Goal: Information Seeking & Learning: Check status

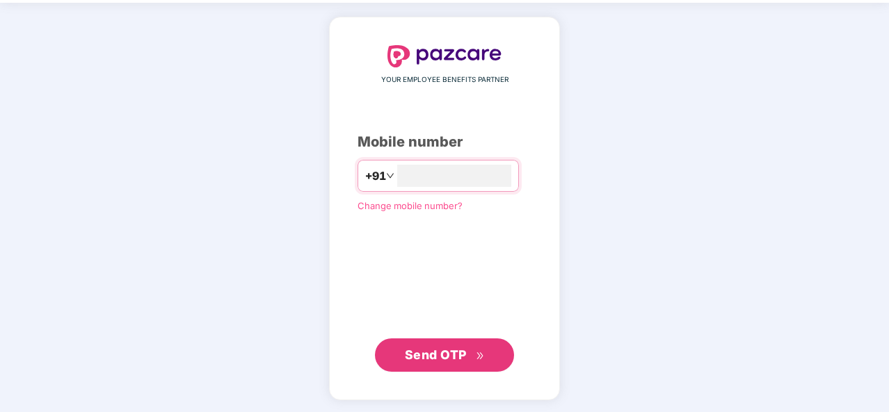
type input "**********"
click at [483, 233] on div "**********" at bounding box center [444, 208] width 174 height 325
click at [437, 348] on span "Send OTP" at bounding box center [436, 354] width 62 height 15
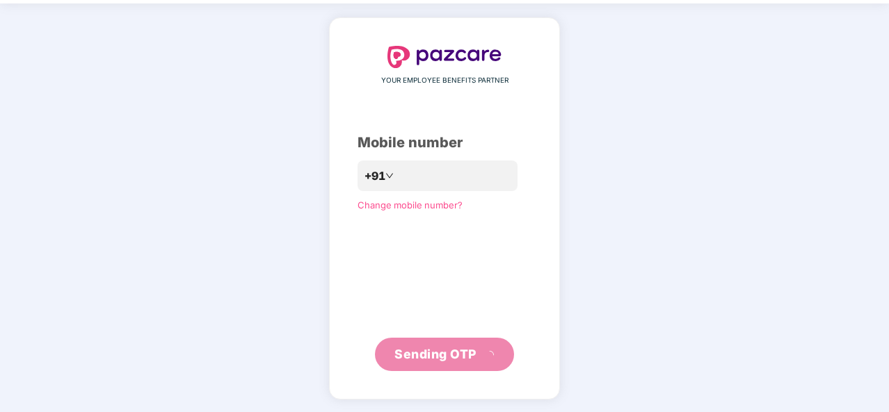
scroll to position [40, 0]
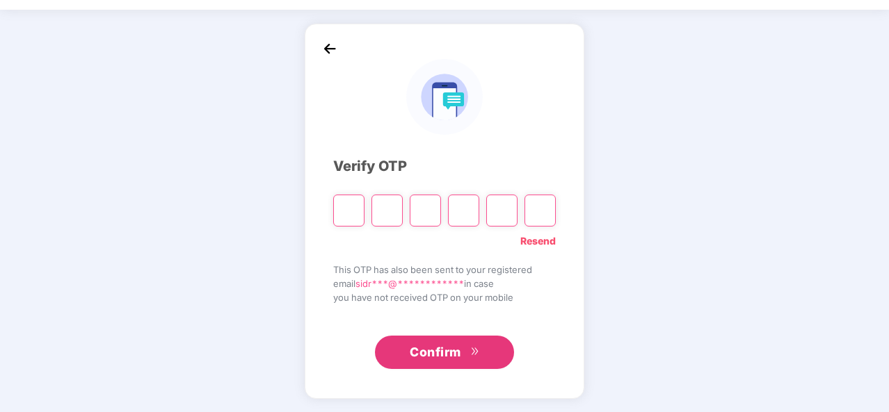
type input "*"
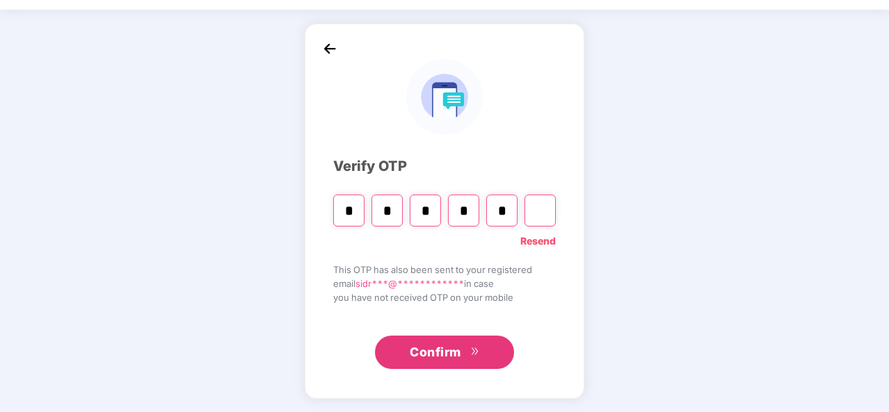
type input "*"
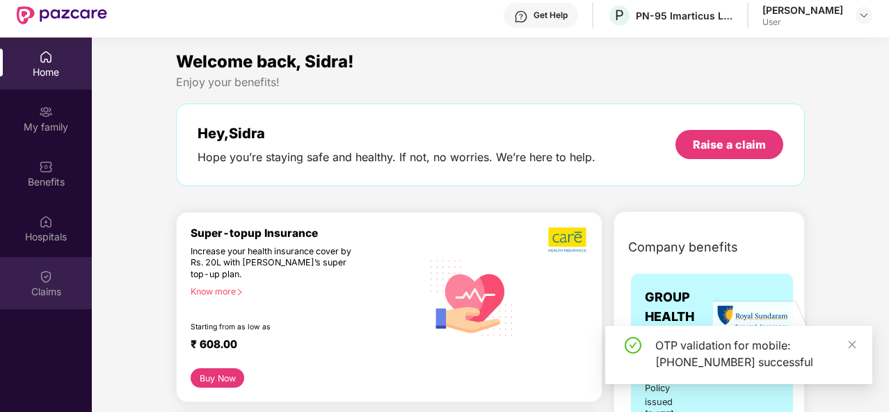
click at [36, 269] on div "Claims" at bounding box center [46, 283] width 92 height 52
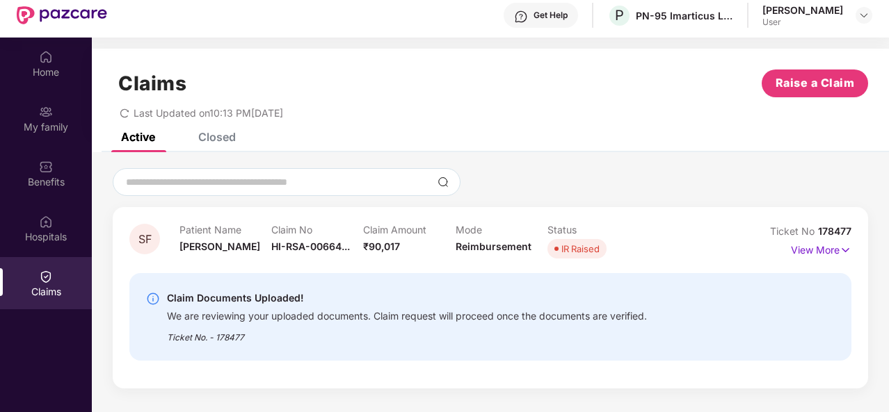
scroll to position [78, 0]
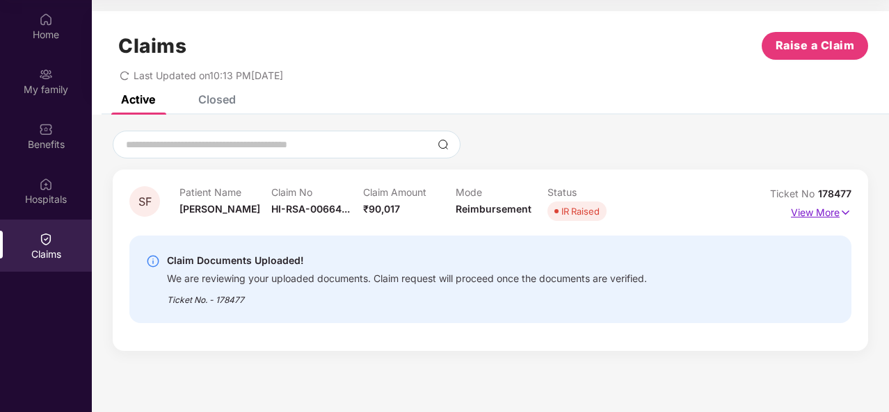
click at [806, 210] on p "View More" at bounding box center [821, 211] width 60 height 19
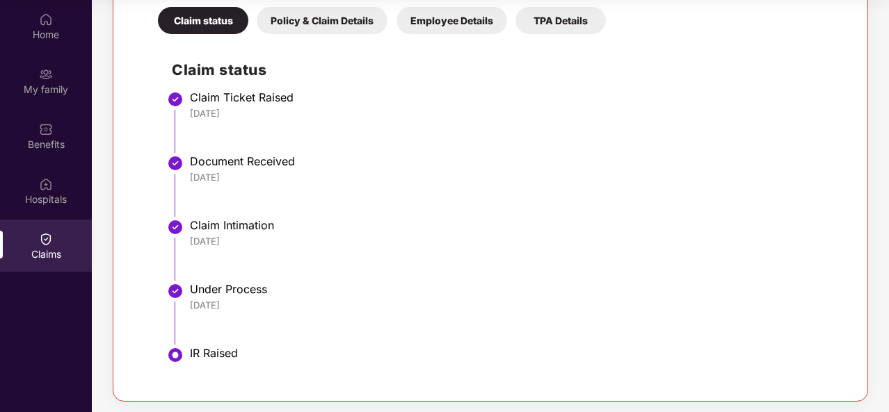
scroll to position [425, 0]
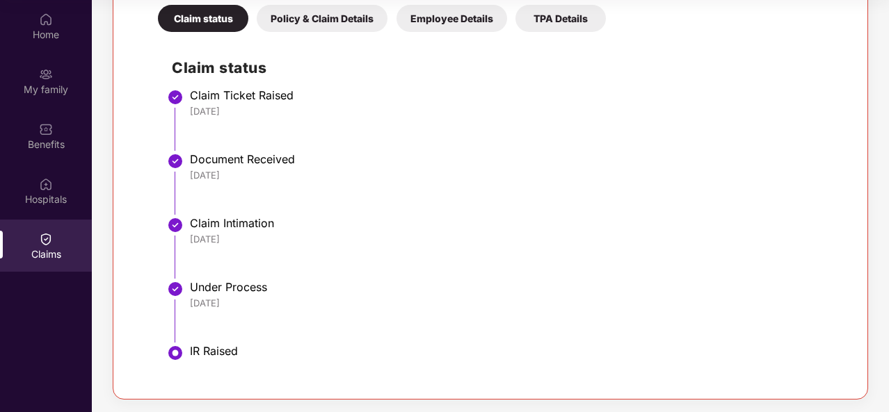
click at [309, 23] on div "Policy & Claim Details" at bounding box center [322, 18] width 131 height 27
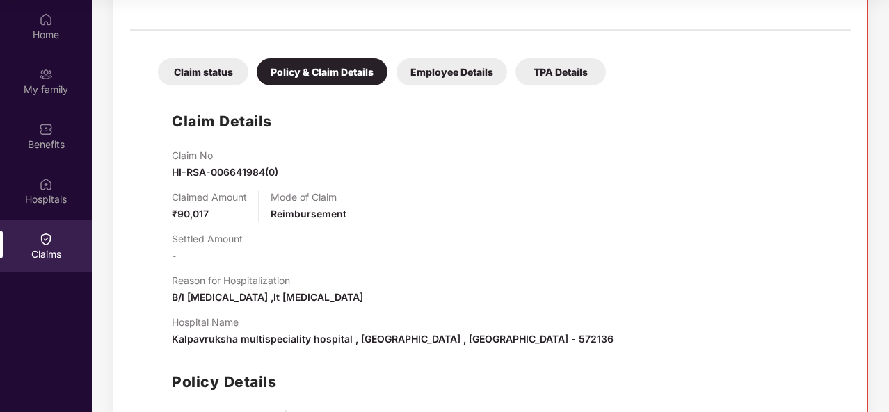
scroll to position [300, 0]
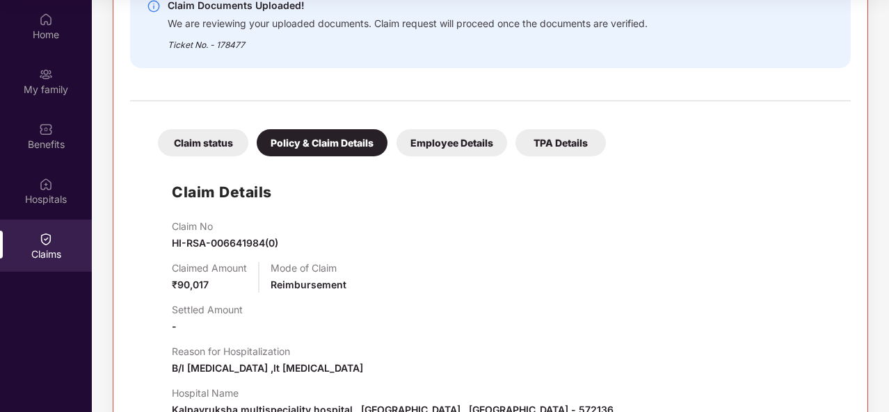
click at [462, 127] on div "Claim status Policy & Claim Details Employee Details TPA Details" at bounding box center [375, 135] width 462 height 41
click at [454, 141] on div "Employee Details" at bounding box center [451, 142] width 111 height 27
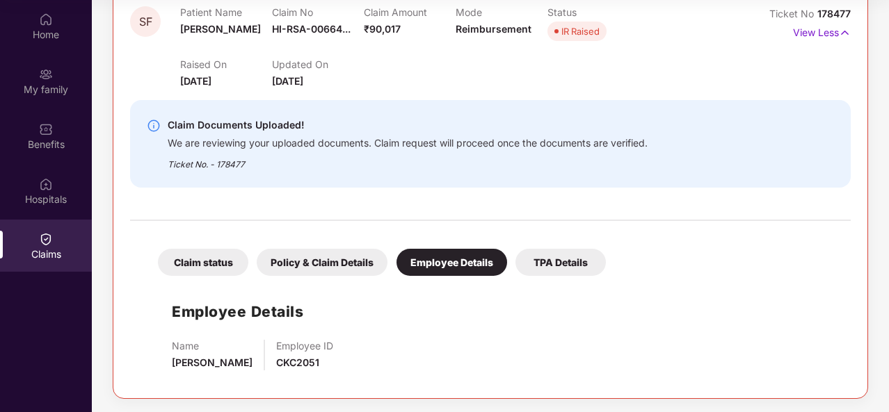
scroll to position [179, 0]
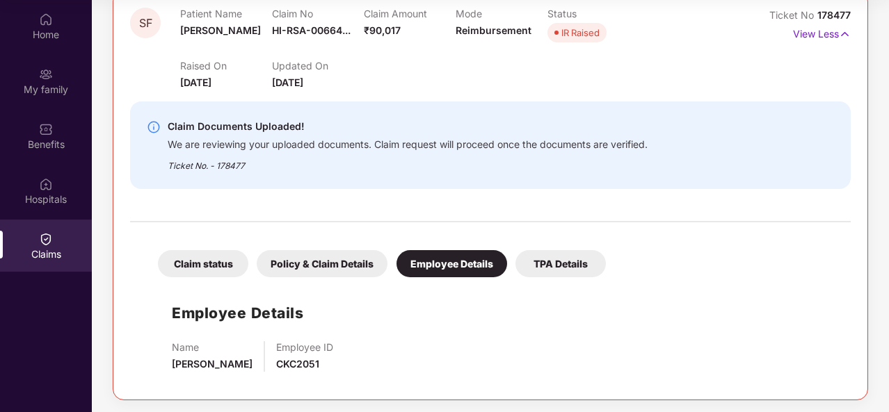
click at [559, 265] on div "TPA Details" at bounding box center [560, 263] width 90 height 27
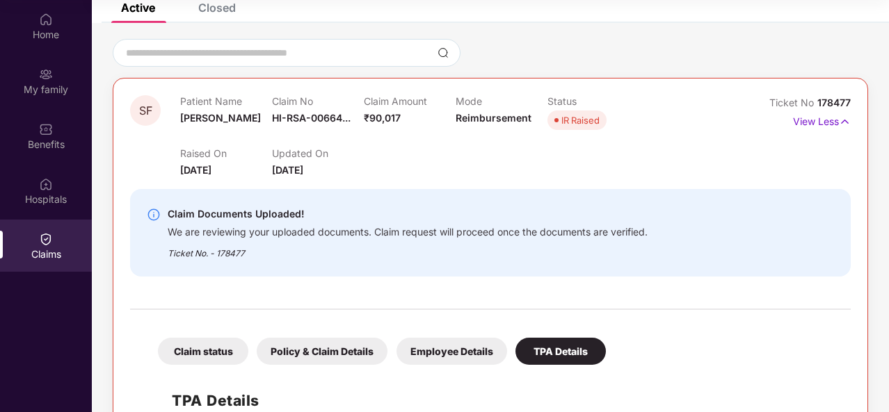
scroll to position [44, 0]
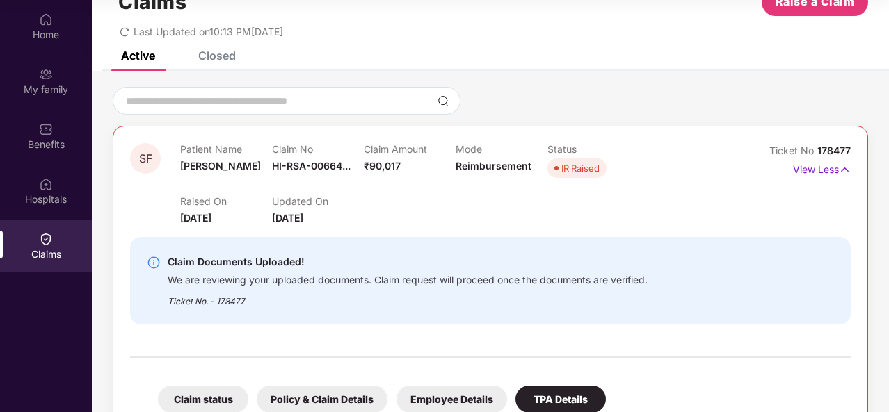
click at [149, 263] on img at bounding box center [154, 263] width 14 height 14
click at [151, 263] on img at bounding box center [154, 263] width 14 height 14
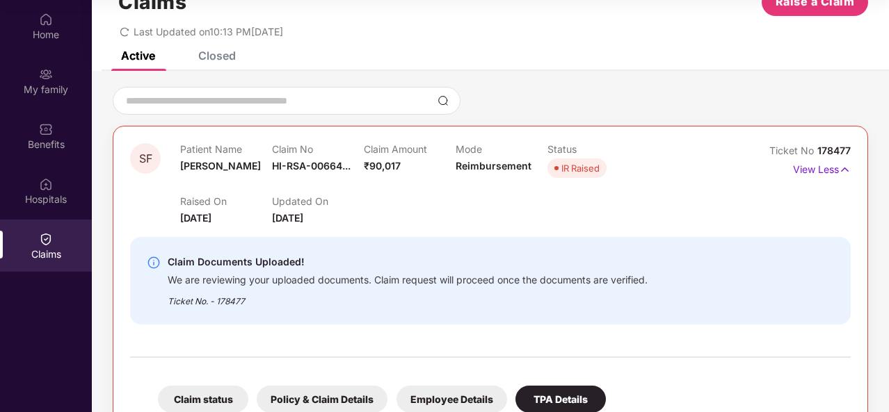
click at [151, 263] on img at bounding box center [154, 263] width 14 height 14
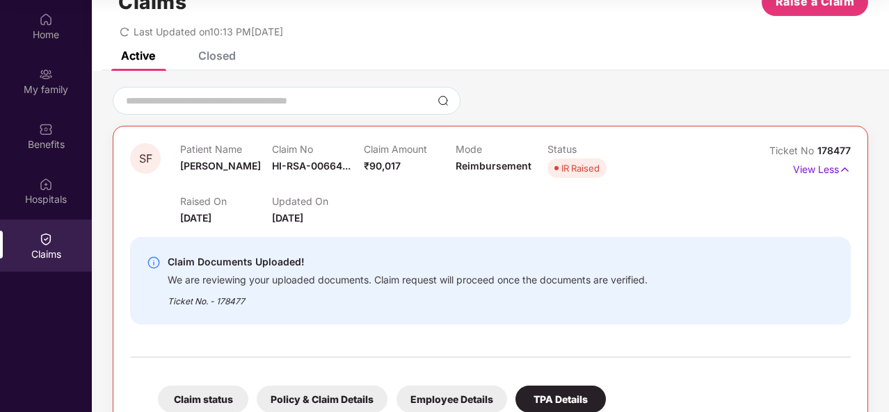
click at [205, 58] on div "Closed" at bounding box center [217, 56] width 38 height 14
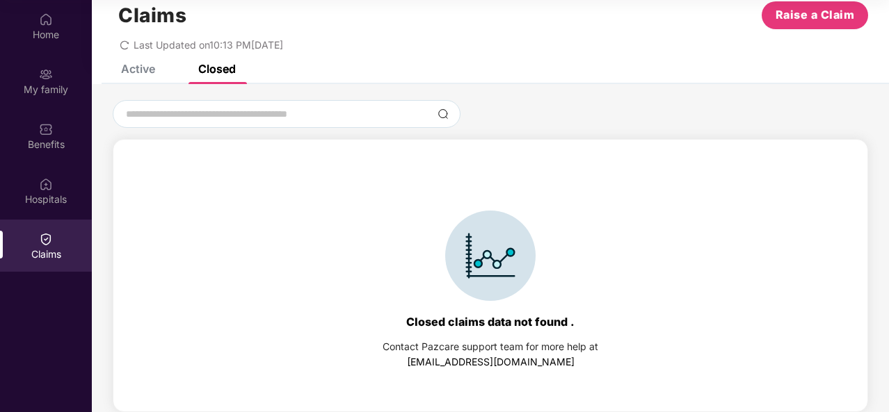
scroll to position [31, 0]
click at [135, 63] on div "Claims Raise a Claim Last Updated on 10:13 PM, 10 Oct 2025" at bounding box center [490, 23] width 797 height 84
click at [139, 77] on div "Active" at bounding box center [127, 69] width 55 height 31
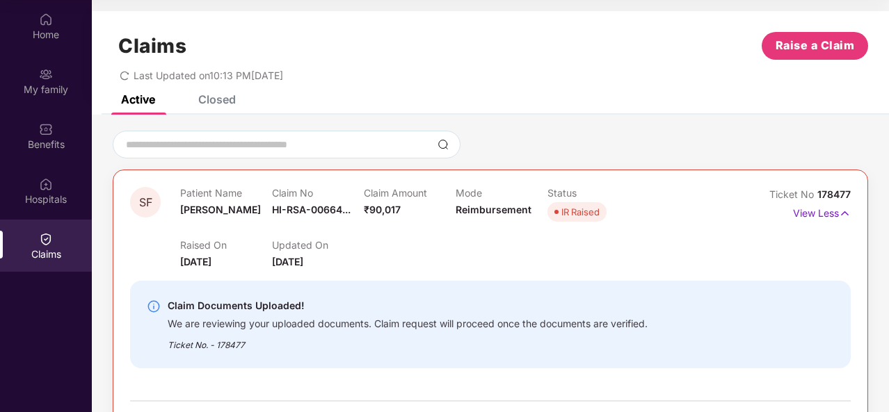
scroll to position [81, 0]
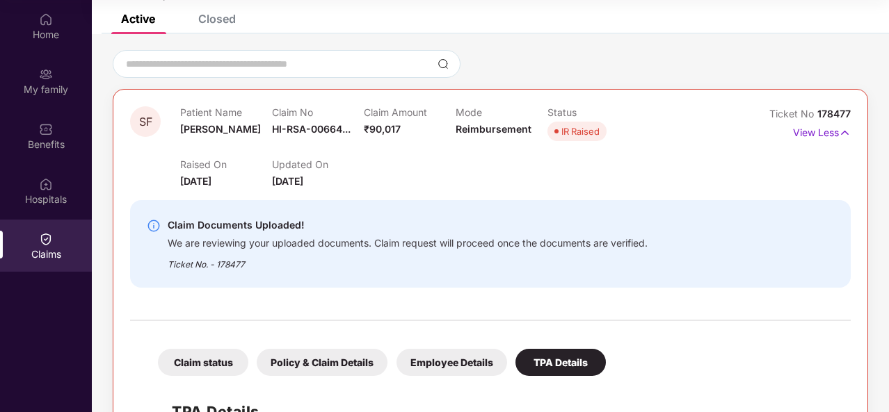
click at [151, 223] on img at bounding box center [154, 226] width 14 height 14
click at [53, 37] on div "Home" at bounding box center [46, 35] width 92 height 14
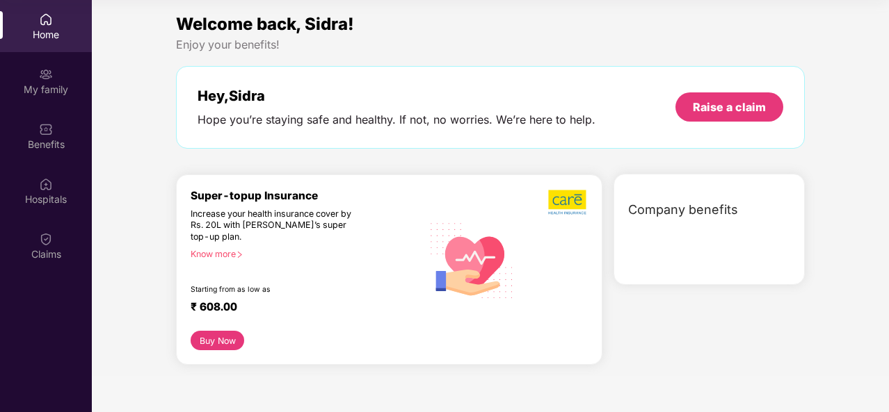
scroll to position [0, 0]
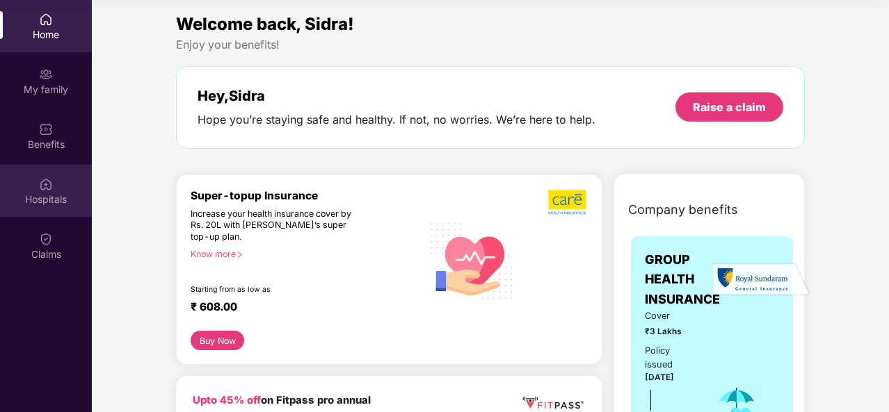
click at [54, 185] on div "Hospitals" at bounding box center [46, 191] width 92 height 52
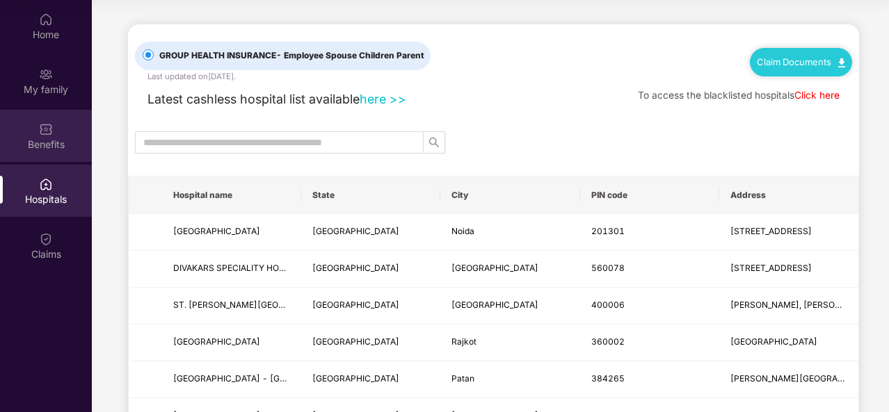
click at [29, 139] on div "Benefits" at bounding box center [46, 145] width 92 height 14
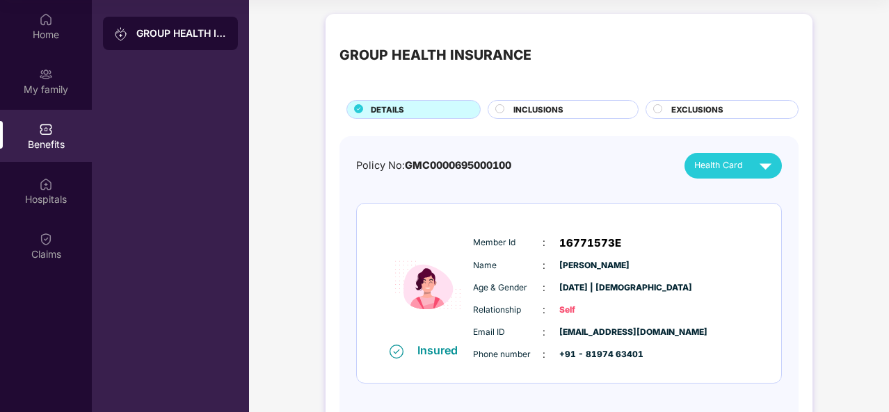
click at [546, 108] on span "INCLUSIONS" at bounding box center [538, 110] width 50 height 13
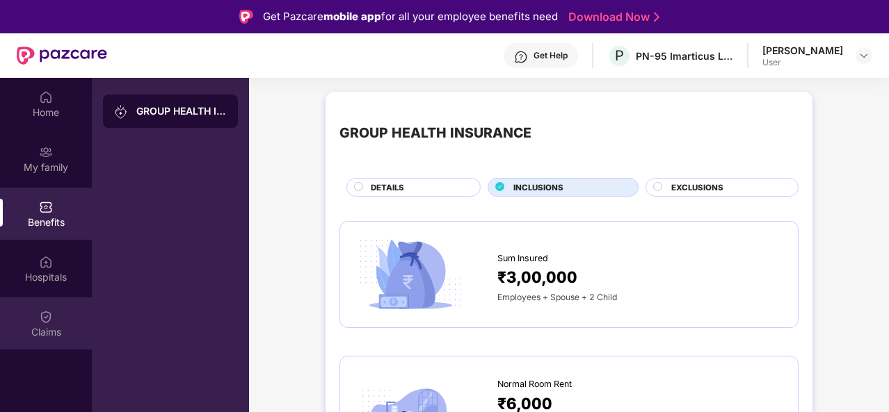
click at [31, 323] on div "Claims" at bounding box center [46, 324] width 92 height 52
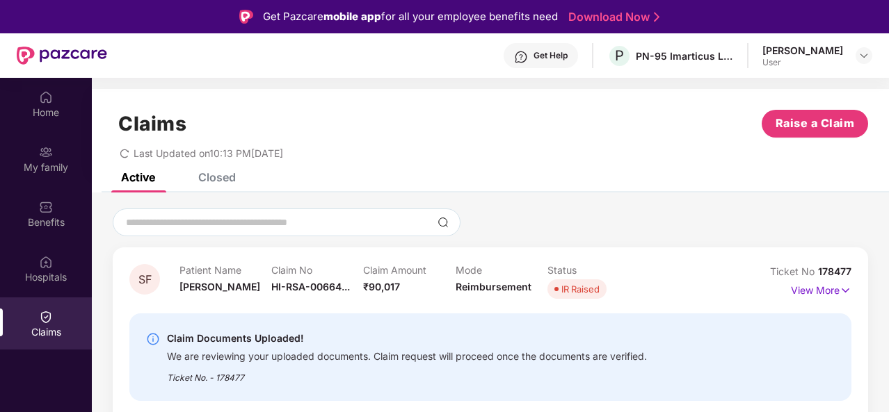
click at [488, 107] on div "Claims Raise a Claim Last Updated on 10:13 PM, 10 Oct 2025" at bounding box center [490, 131] width 797 height 84
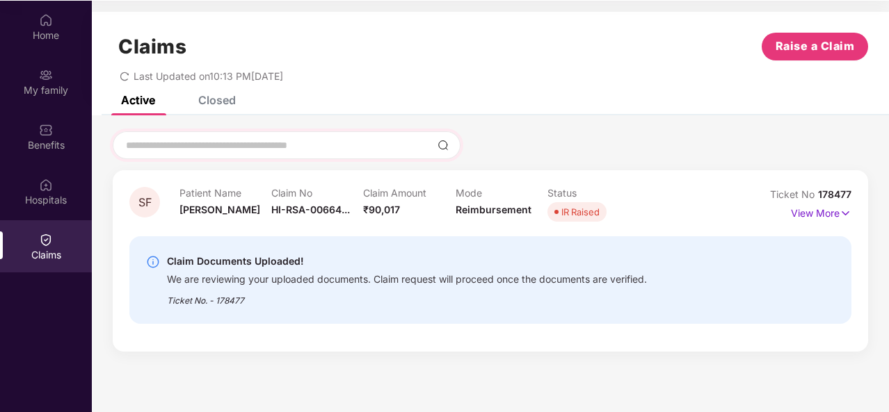
scroll to position [78, 0]
click at [213, 286] on div "Ticket No. - 178477" at bounding box center [407, 296] width 480 height 22
click at [576, 115] on div "SF Patient Name Sidra Fathima Claim No HI-RSA-00664... Claim Amount ₹90,017 Mod…" at bounding box center [490, 240] width 797 height 250
click at [430, 73] on div "Last Updated on 10:13 PM, 10 Oct 2025" at bounding box center [490, 71] width 755 height 22
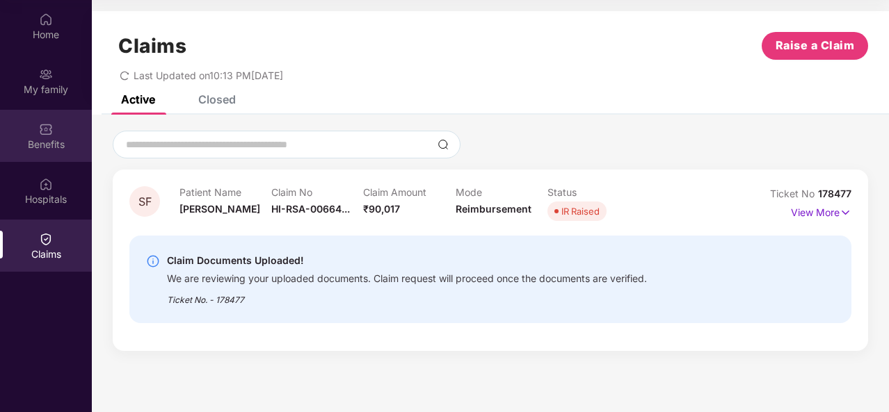
click at [43, 133] on img at bounding box center [46, 129] width 14 height 14
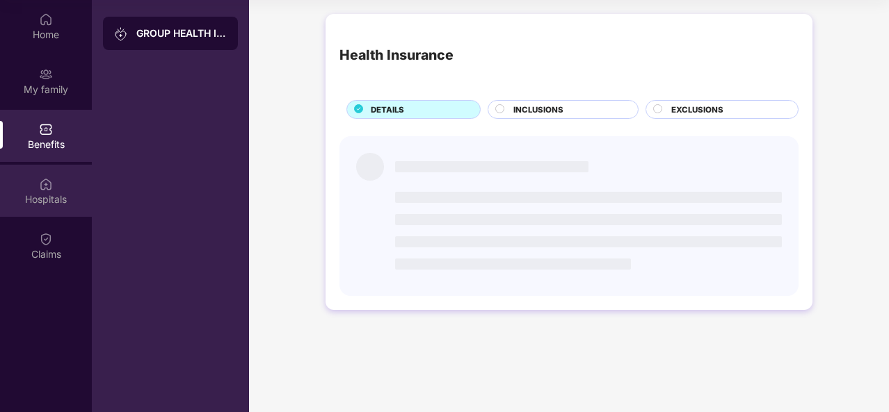
click at [78, 179] on div "Hospitals" at bounding box center [46, 191] width 92 height 52
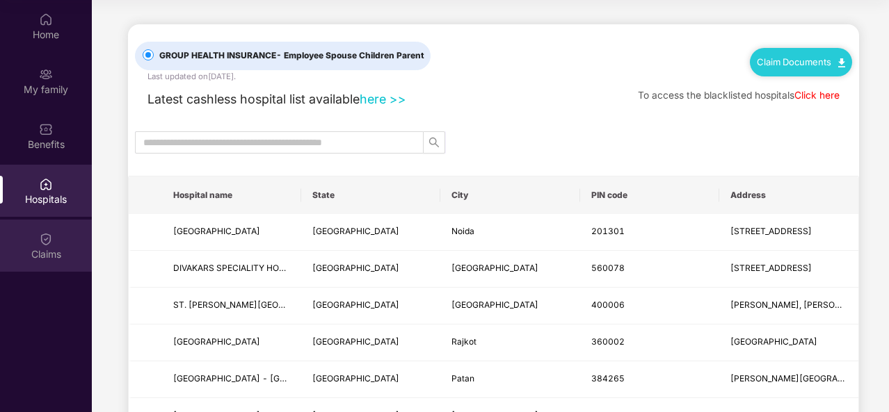
click at [44, 238] on img at bounding box center [46, 239] width 14 height 14
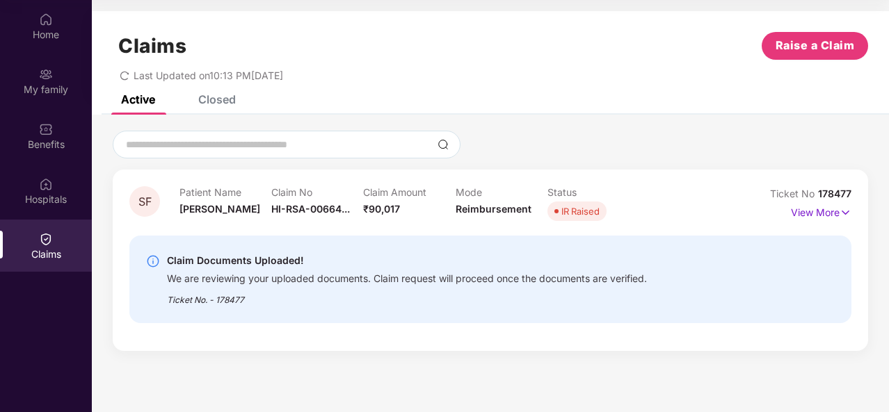
drag, startPoint x: 299, startPoint y: 44, endPoint x: 379, endPoint y: 51, distance: 80.3
click at [379, 51] on div "Claims Raise a Claim" at bounding box center [490, 46] width 755 height 28
click at [152, 257] on img at bounding box center [153, 261] width 14 height 14
click at [152, 265] on img at bounding box center [153, 261] width 14 height 14
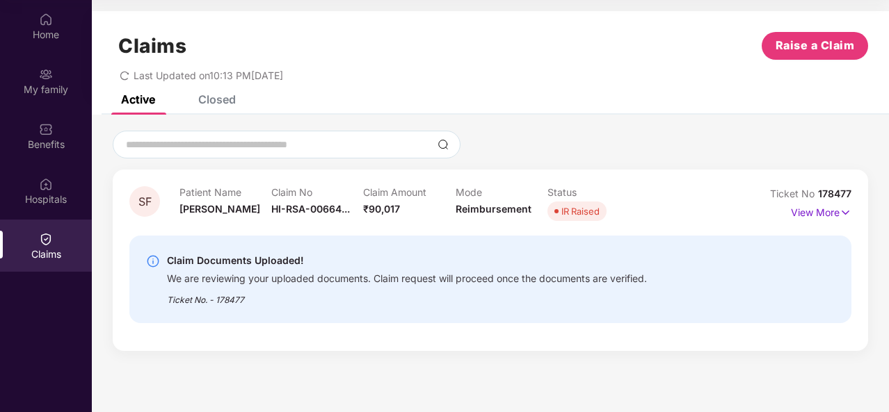
click at [152, 265] on img at bounding box center [153, 261] width 14 height 14
click at [311, 269] on div "We are reviewing your uploaded documents. Claim request will proceed once the d…" at bounding box center [407, 277] width 480 height 16
click at [812, 211] on p "View More" at bounding box center [821, 211] width 60 height 19
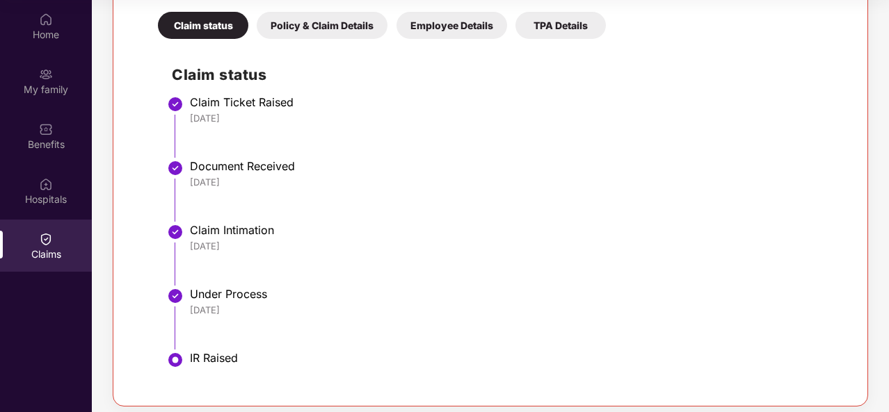
scroll to position [334, 0]
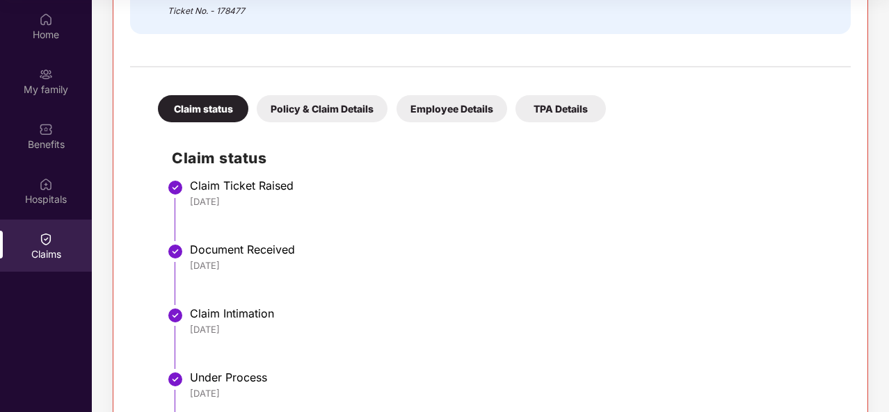
click at [337, 111] on div "Policy & Claim Details" at bounding box center [322, 108] width 131 height 27
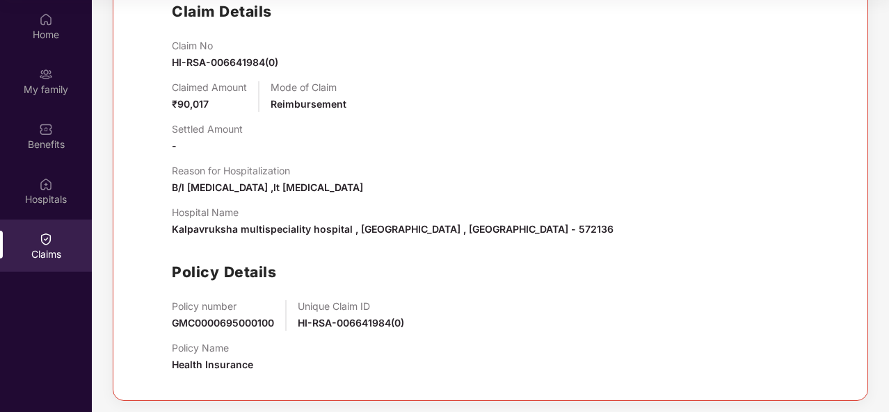
scroll to position [456, 0]
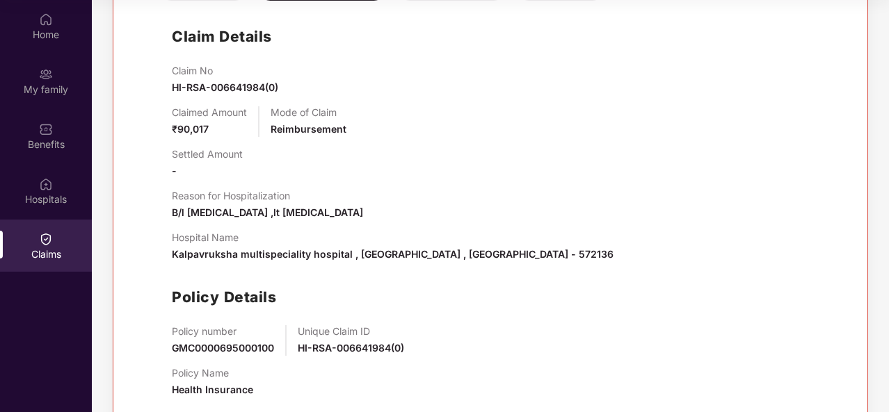
click at [362, 15] on div "Claim Details Claim No HI-RSA-006641984(0) Claimed Amount ₹90,017 Mode of Claim…" at bounding box center [490, 208] width 693 height 401
click at [556, 112] on div "Claimed Amount ₹90,017 Mode of Claim Reimbursement" at bounding box center [504, 121] width 665 height 31
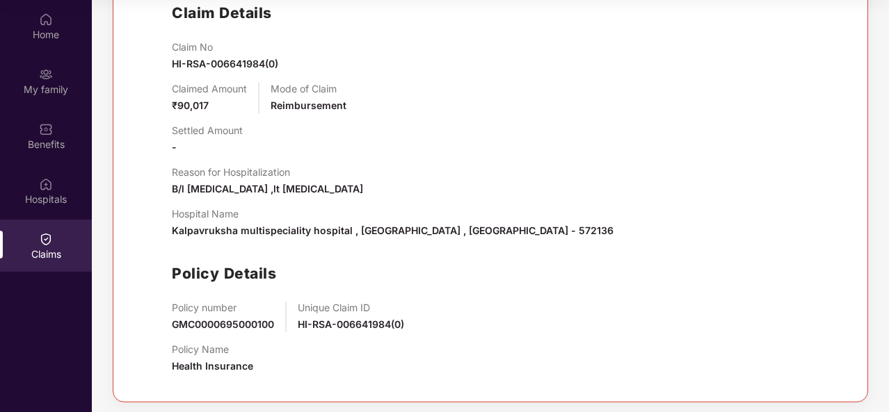
scroll to position [483, 0]
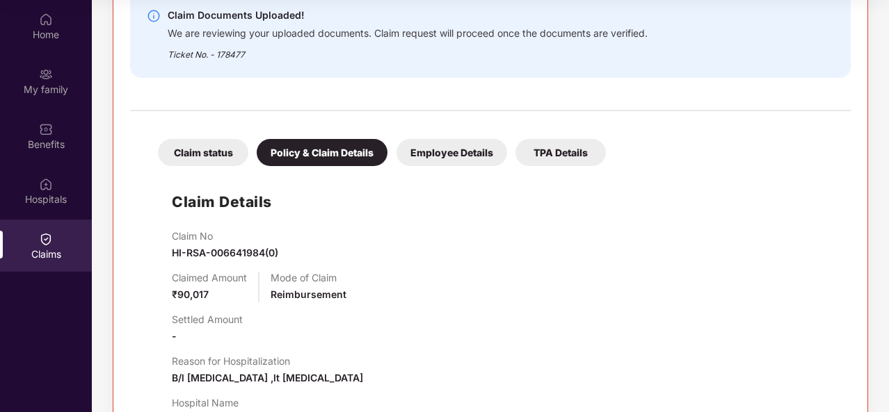
click at [451, 146] on div "Employee Details" at bounding box center [451, 152] width 111 height 27
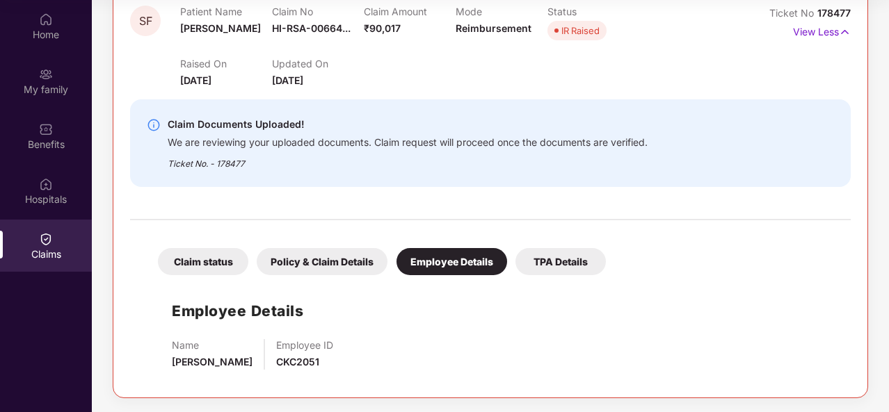
scroll to position [181, 0]
click at [211, 269] on div "Claim status" at bounding box center [203, 262] width 90 height 27
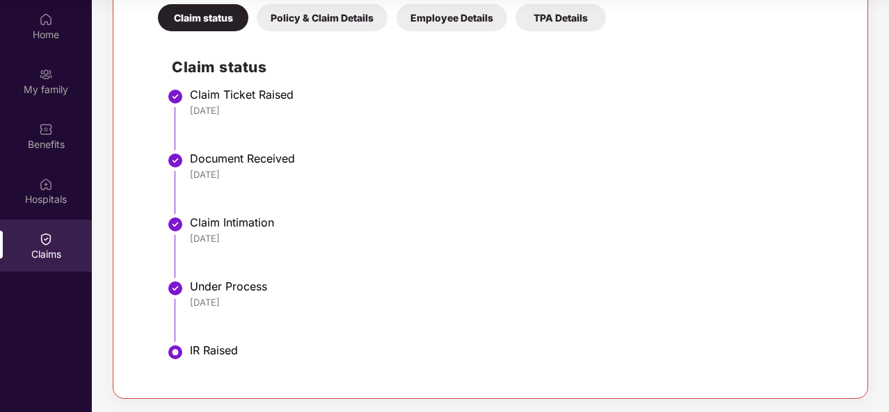
scroll to position [280, 0]
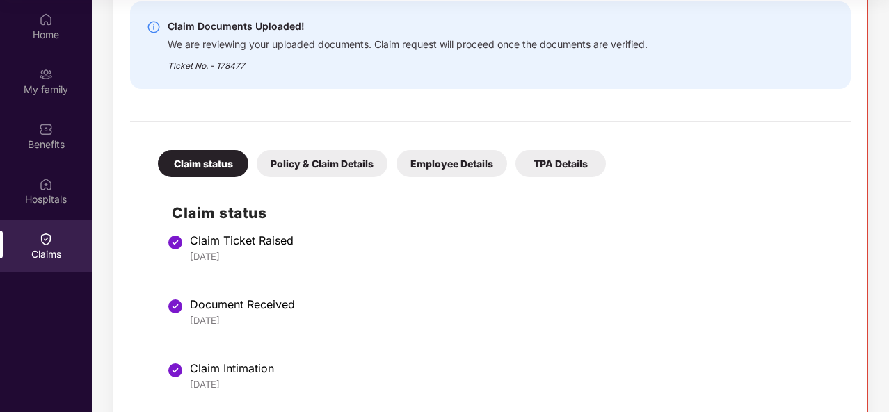
click at [311, 169] on div "Policy & Claim Details" at bounding box center [322, 163] width 131 height 27
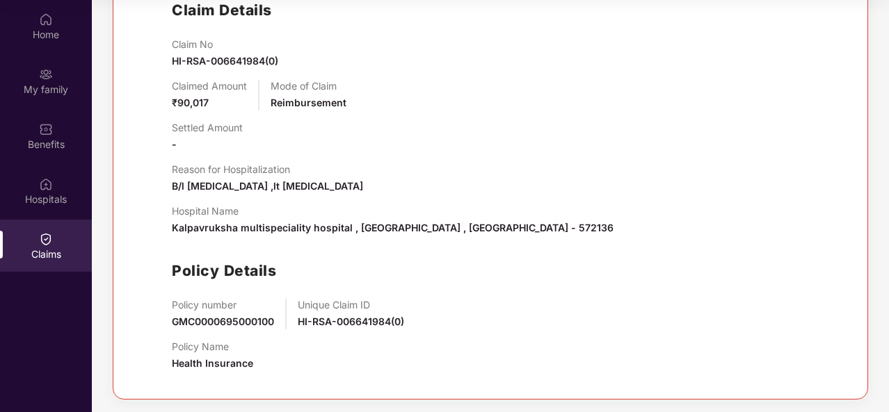
scroll to position [459, 0]
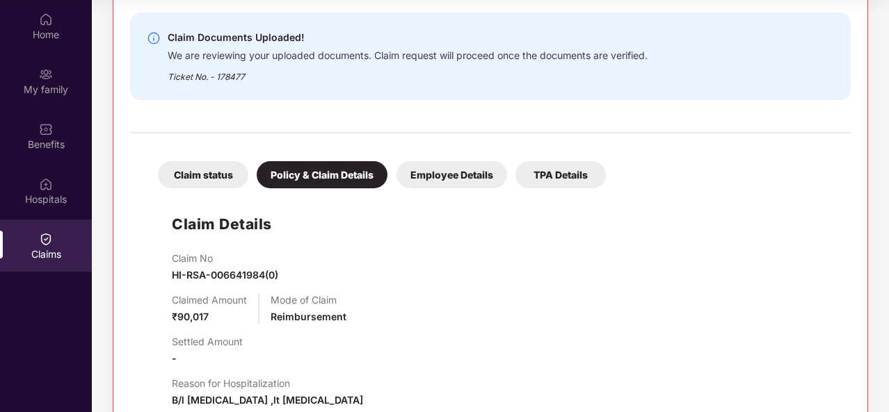
click at [442, 172] on div "Employee Details" at bounding box center [451, 174] width 111 height 27
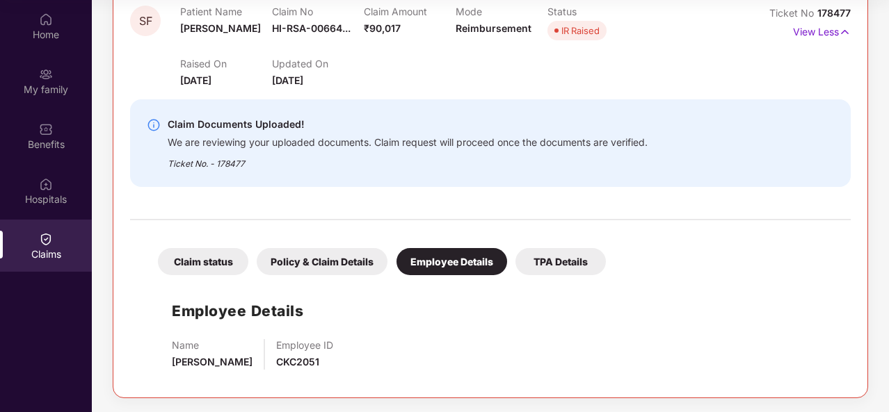
scroll to position [181, 0]
click at [572, 261] on div "TPA Details" at bounding box center [560, 262] width 90 height 27
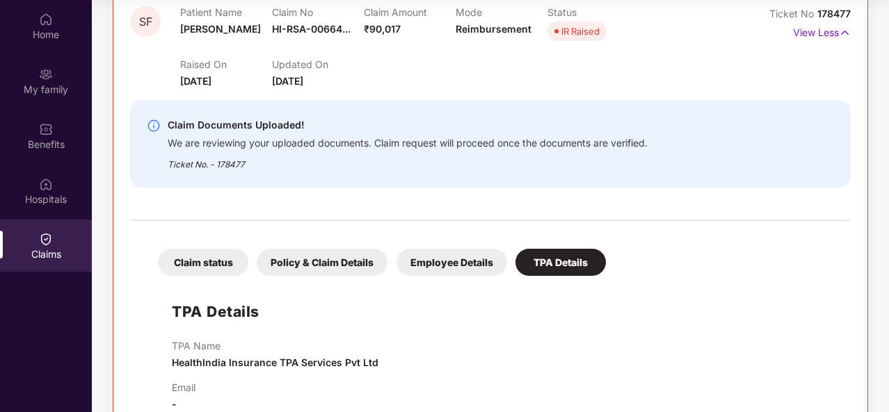
scroll to position [211, 0]
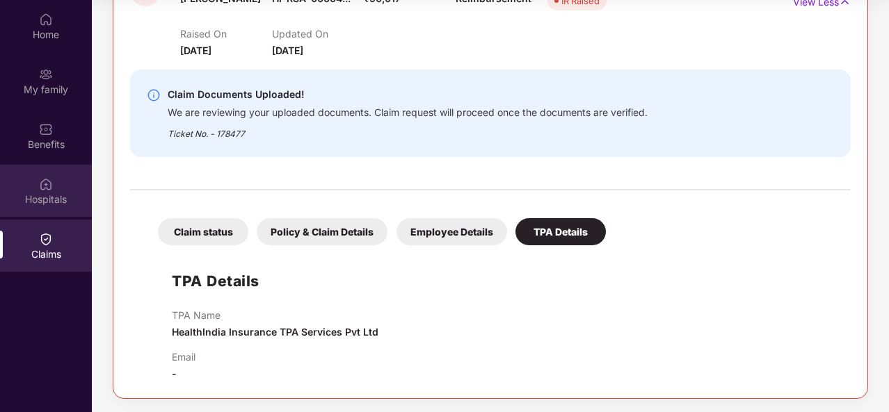
click at [42, 187] on img at bounding box center [46, 184] width 14 height 14
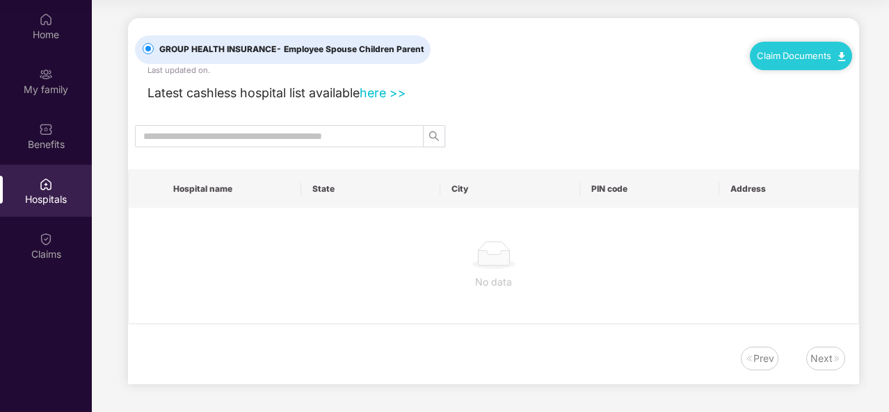
scroll to position [0, 0]
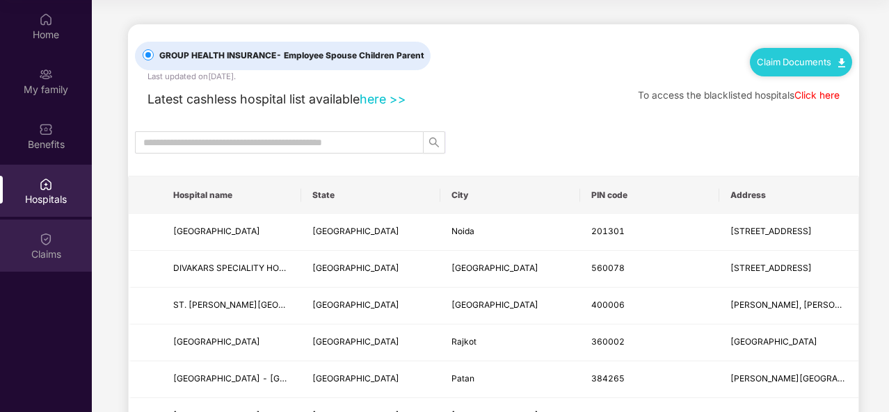
click at [60, 243] on div "Claims" at bounding box center [46, 246] width 92 height 52
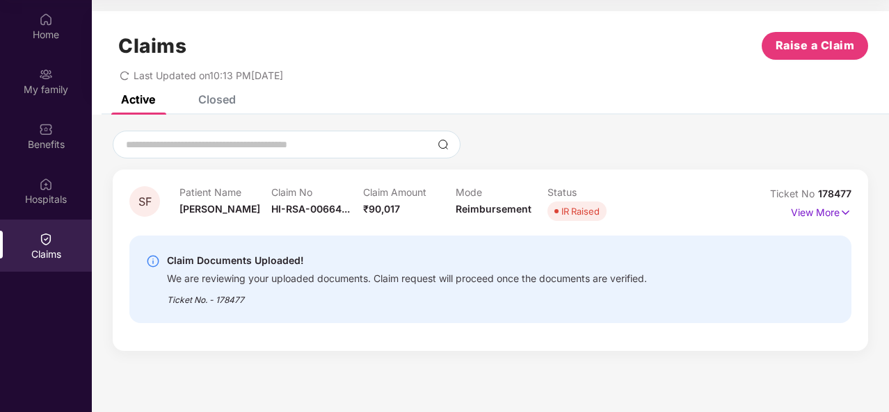
click at [220, 104] on div "Closed" at bounding box center [217, 99] width 38 height 14
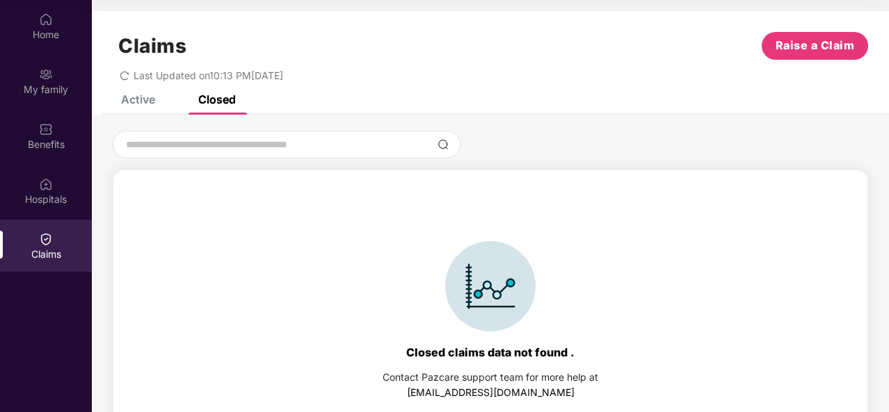
click at [140, 105] on div "Active" at bounding box center [138, 99] width 34 height 14
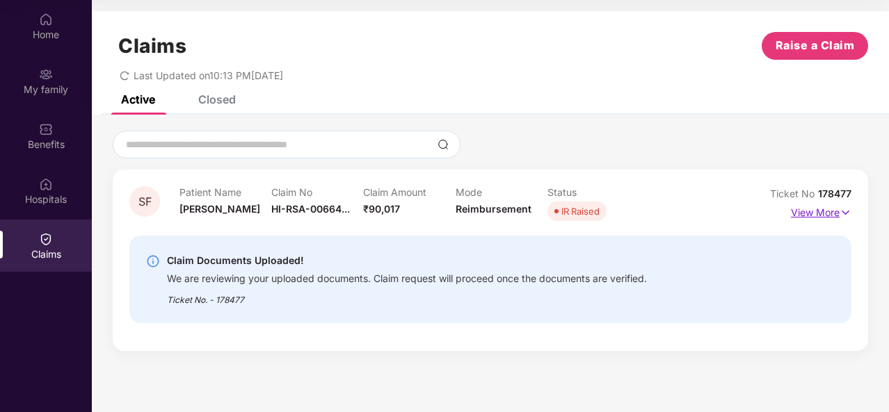
click at [836, 214] on p "View More" at bounding box center [821, 211] width 60 height 19
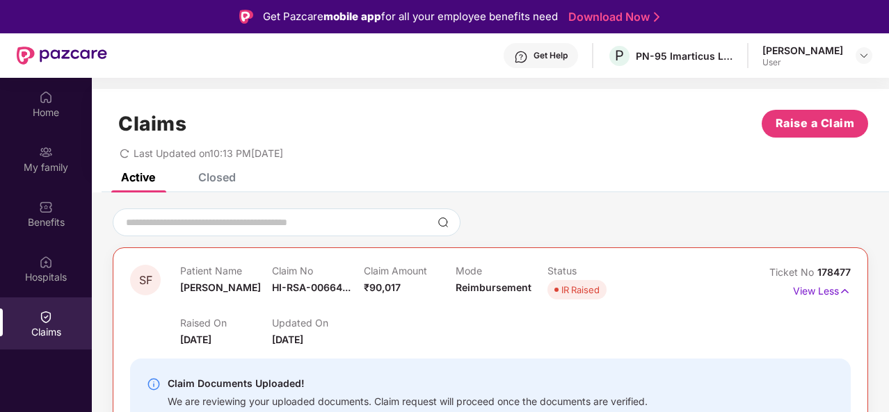
click at [484, 104] on div "Claims Raise a Claim Last Updated on 10:13 PM, 10 Oct 2025" at bounding box center [490, 131] width 797 height 84
click at [202, 179] on div "Closed" at bounding box center [217, 177] width 38 height 14
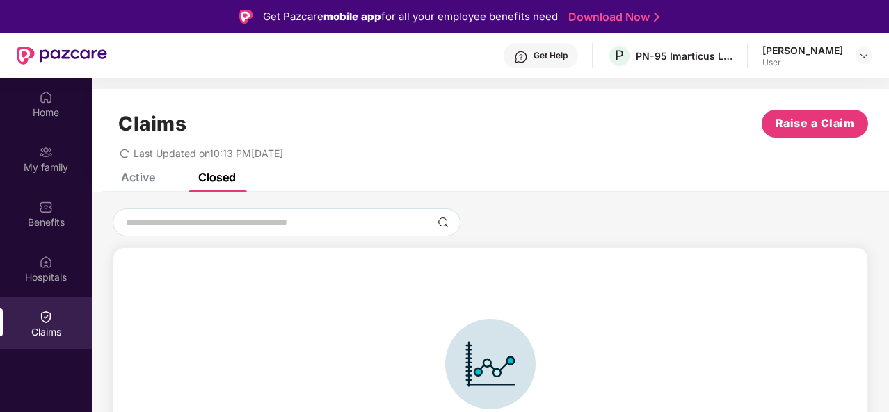
click at [128, 173] on div "Active" at bounding box center [138, 177] width 34 height 14
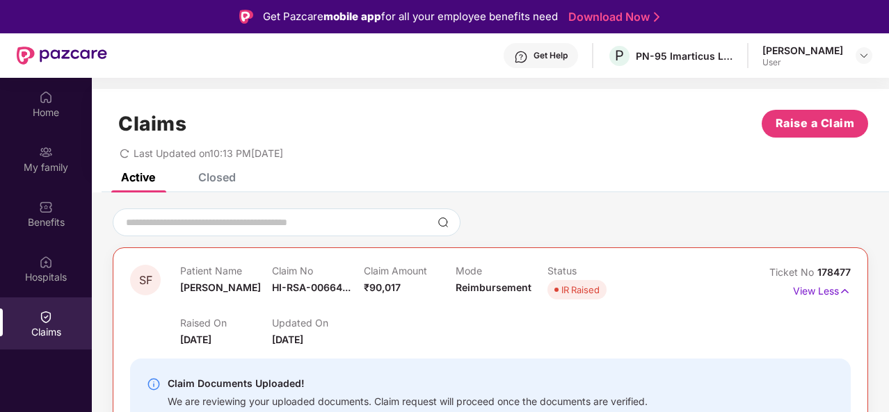
click at [303, 83] on section "Claims Raise a Claim Last Updated on 10:13 PM, 10 Oct 2025 Active Closed SF Pat…" at bounding box center [490, 284] width 797 height 412
click at [288, 60] on div "Get Help P PN-95 Imarticus Learning Private Limited Sidra Fathima User" at bounding box center [489, 55] width 765 height 44
click at [686, 102] on div "Claims Raise a Claim Last Updated on 10:13 PM, 10 Oct 2025" at bounding box center [490, 131] width 797 height 84
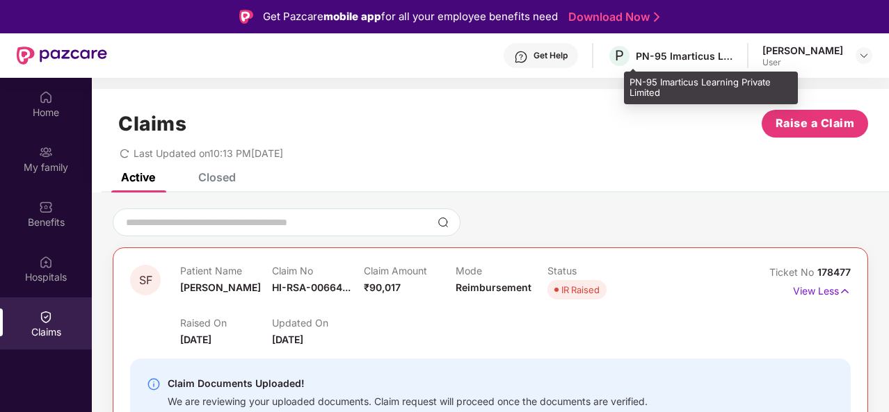
click at [666, 48] on div "P PN-95 Imarticus Learning Private Limited" at bounding box center [670, 56] width 126 height 24
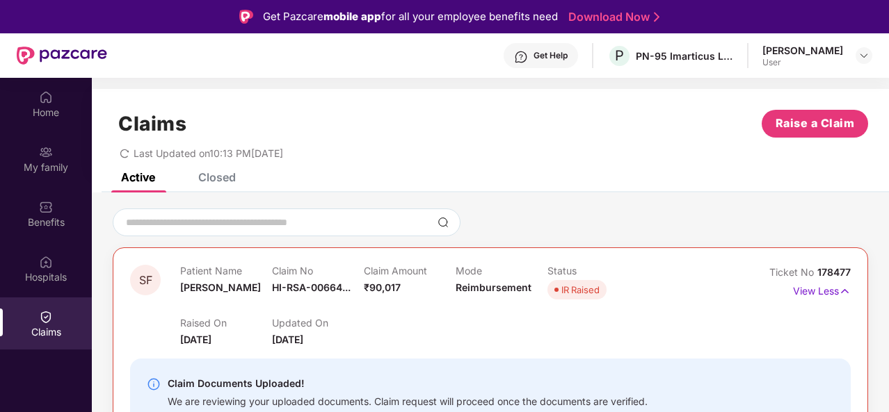
click at [578, 58] on div "Get Help" at bounding box center [540, 55] width 74 height 25
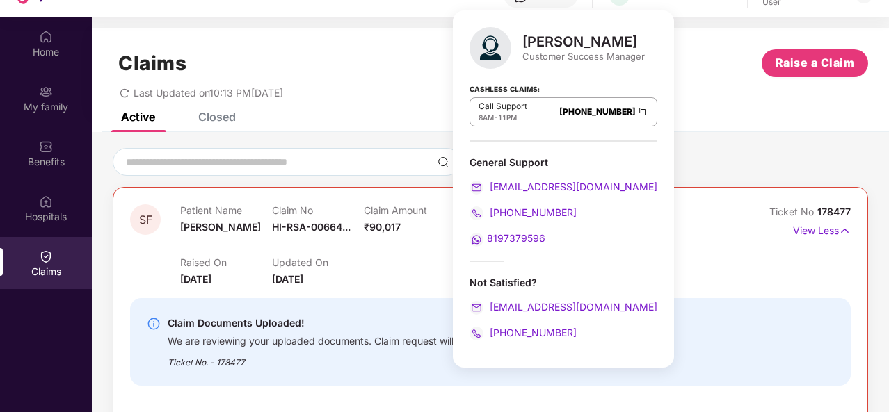
scroll to position [60, 0]
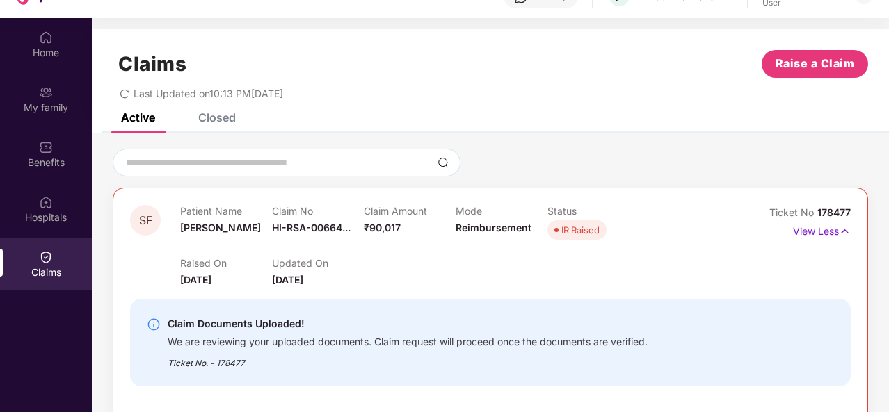
click at [709, 124] on div "Active Closed" at bounding box center [490, 122] width 797 height 19
click at [460, 85] on div "Last Updated on 10:13 PM, 10 Oct 2025" at bounding box center [490, 89] width 755 height 22
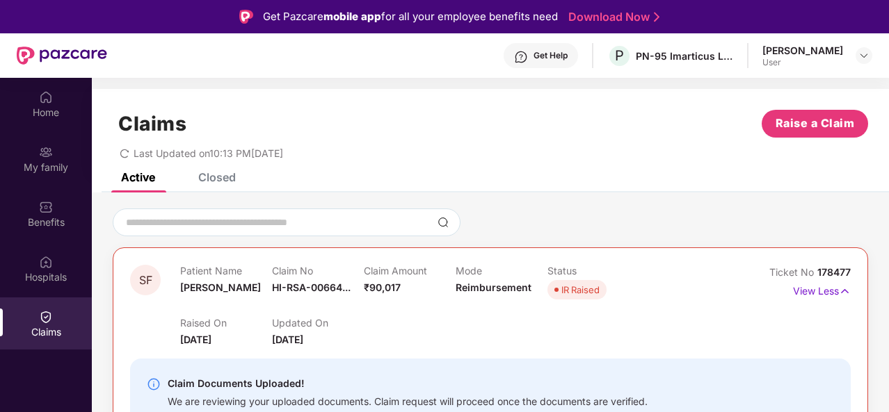
click at [562, 47] on div "Get Help" at bounding box center [540, 55] width 74 height 25
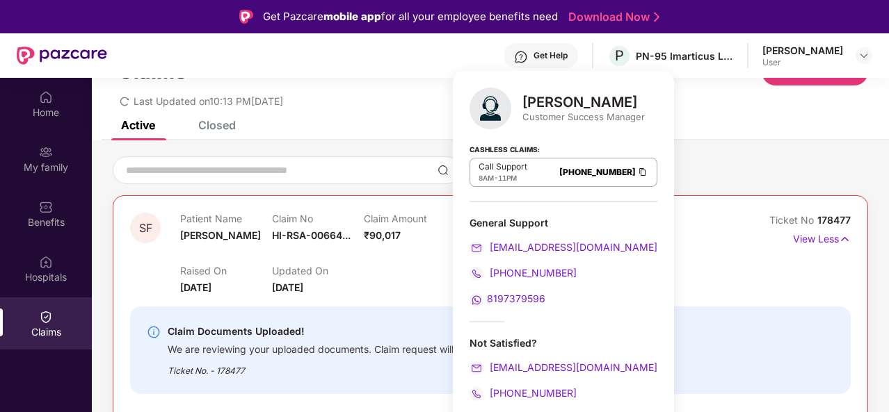
scroll to position [49, 0]
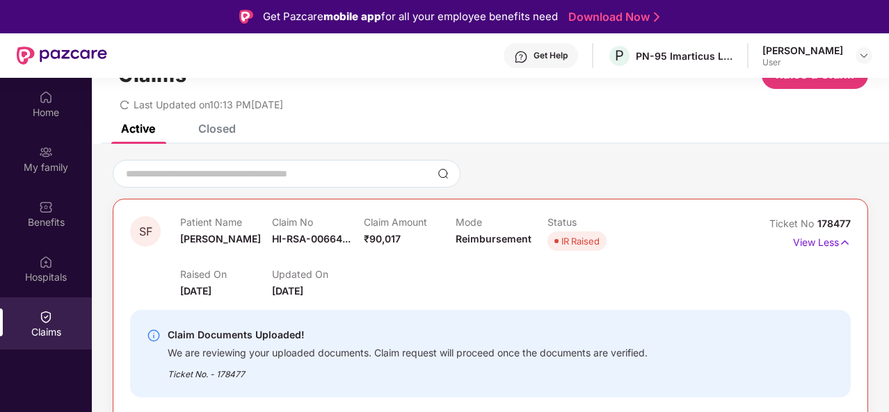
click at [392, 65] on div "Get Help P PN-95 Imarticus Learning Private Limited Sidra Fathima User" at bounding box center [489, 55] width 765 height 44
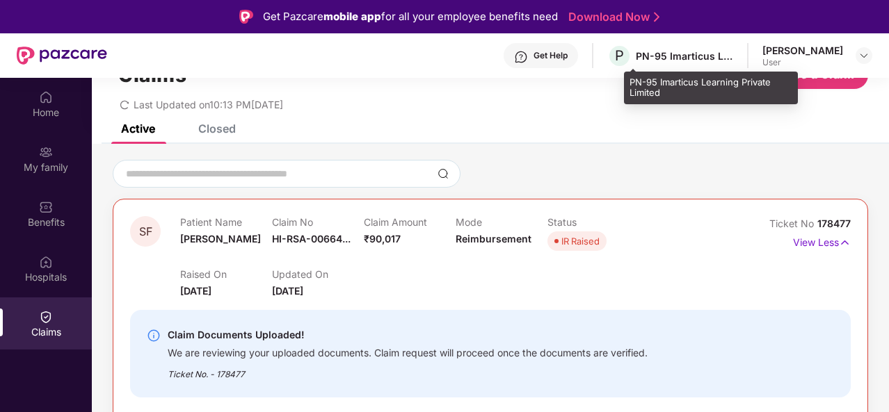
click at [680, 58] on div "PN-95 Imarticus Learning Private Limited" at bounding box center [683, 55] width 97 height 13
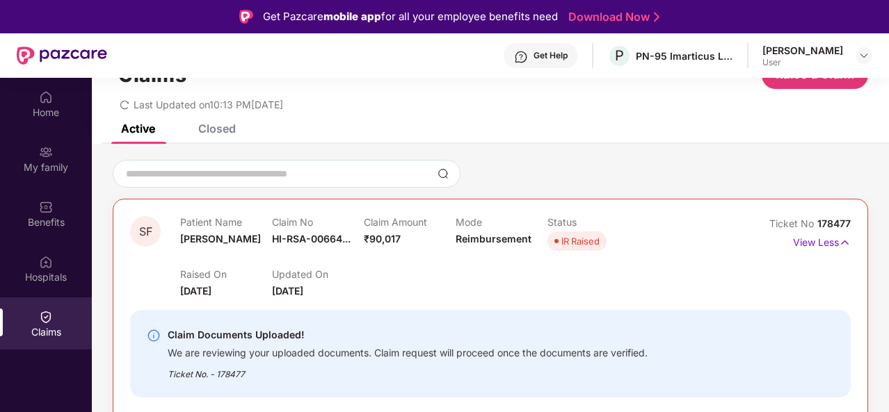
click at [501, 109] on div "Last Updated on 10:13 PM, 10 Oct 2025" at bounding box center [490, 100] width 755 height 22
click at [447, 56] on div "Get Help P PN-95 Imarticus Learning Private Limited Sidra Fathima User" at bounding box center [489, 55] width 765 height 44
click at [439, 59] on div "Get Help P PN-95 Imarticus Learning Private Limited Sidra Fathima User" at bounding box center [489, 55] width 765 height 44
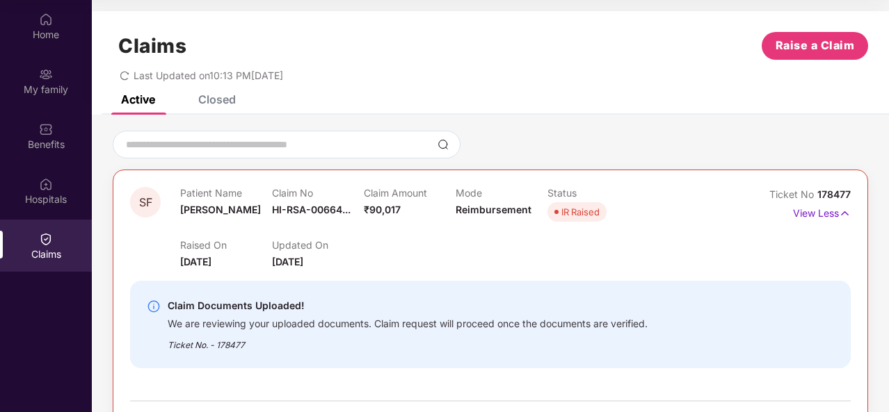
scroll to position [0, 0]
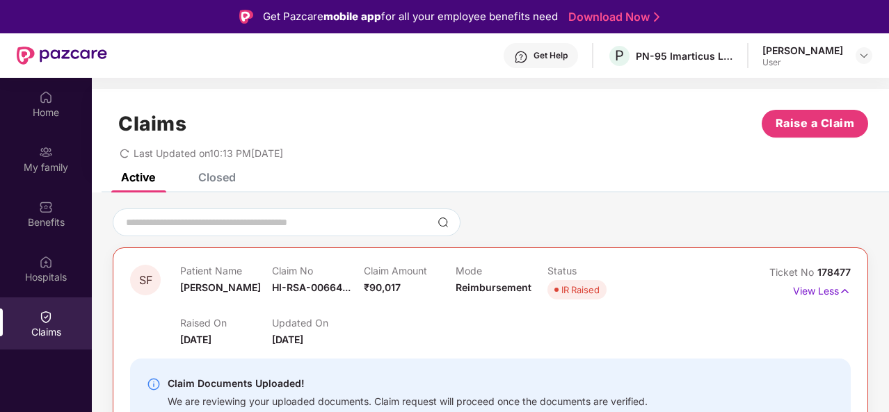
click at [413, 61] on div "Get Help P PN-95 Imarticus Learning Private Limited Sidra Fathima User" at bounding box center [489, 55] width 765 height 44
click at [126, 155] on icon "redo" at bounding box center [125, 154] width 10 height 10
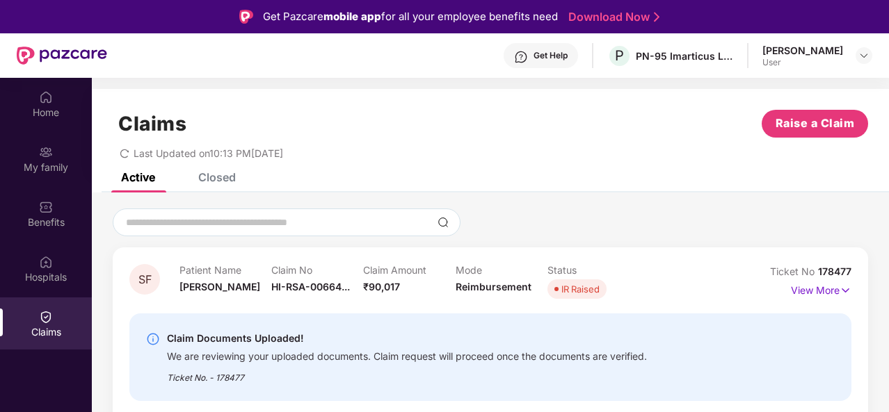
click at [150, 339] on img at bounding box center [153, 339] width 14 height 14
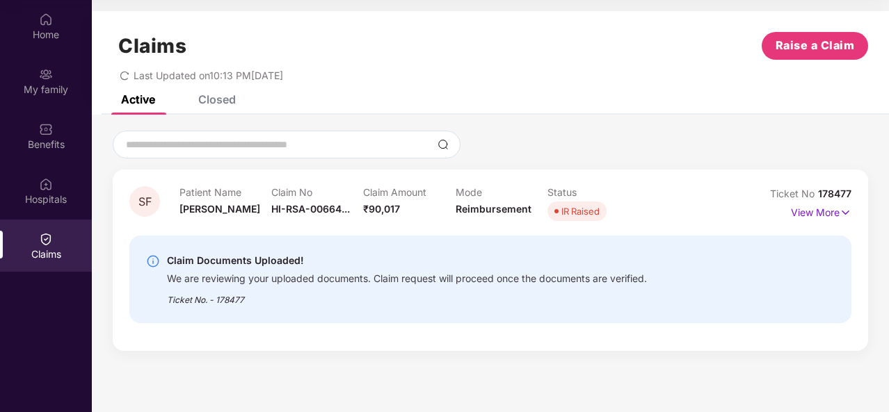
click at [153, 261] on img at bounding box center [153, 261] width 14 height 14
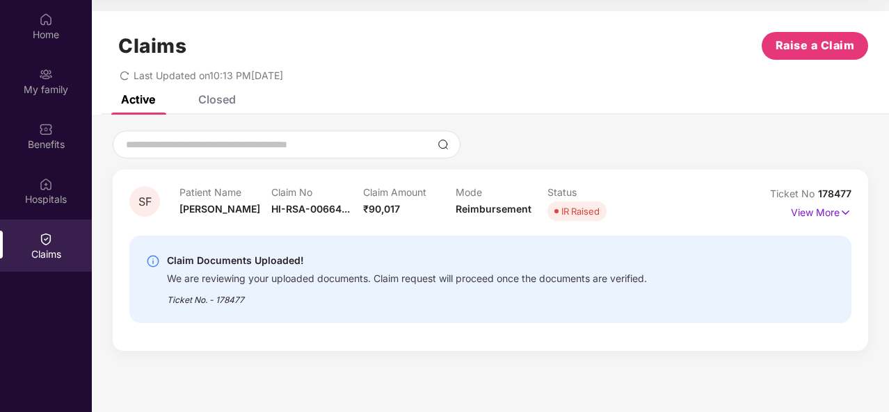
click at [153, 261] on img at bounding box center [153, 261] width 14 height 14
click at [402, 275] on div "We are reviewing your uploaded documents. Claim request will proceed once the d…" at bounding box center [407, 277] width 480 height 16
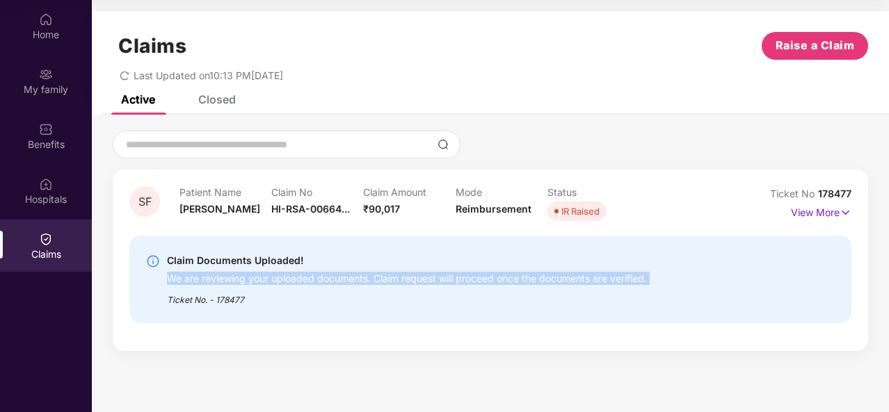
click at [402, 275] on div "We are reviewing your uploaded documents. Claim request will proceed once the d…" at bounding box center [407, 277] width 480 height 16
copy div "We are reviewing your uploaded documents. Claim request will proceed once the d…"
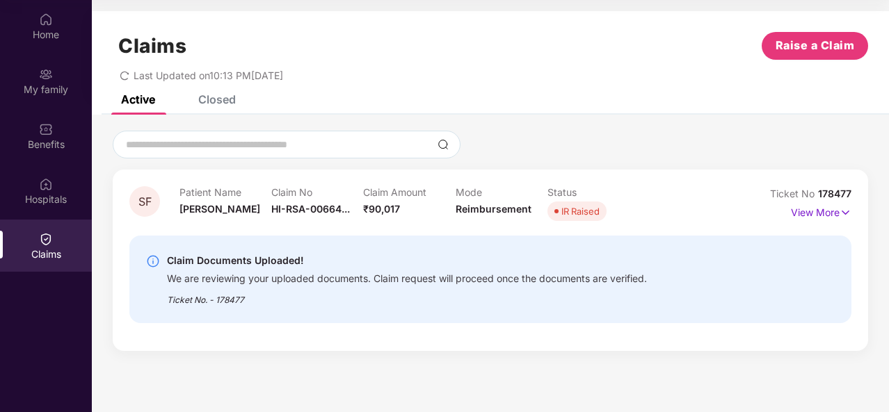
click at [458, 19] on div "Claims Raise a Claim Last Updated on 10:13 PM, 10 Oct 2025" at bounding box center [490, 53] width 797 height 84
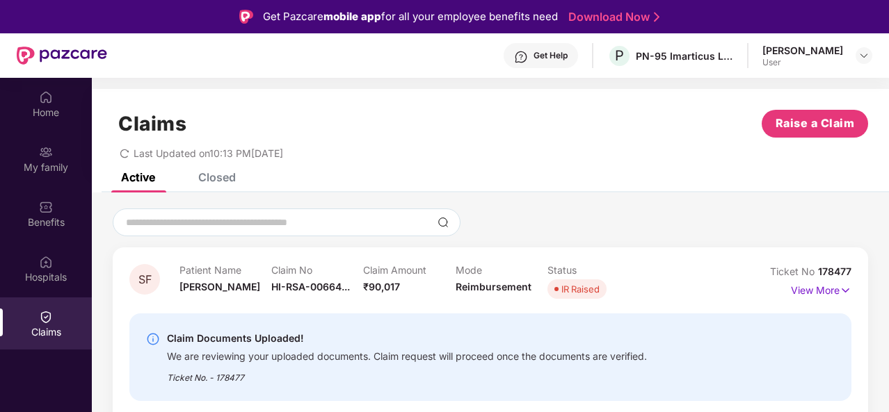
click at [200, 173] on div "Closed" at bounding box center [217, 177] width 38 height 14
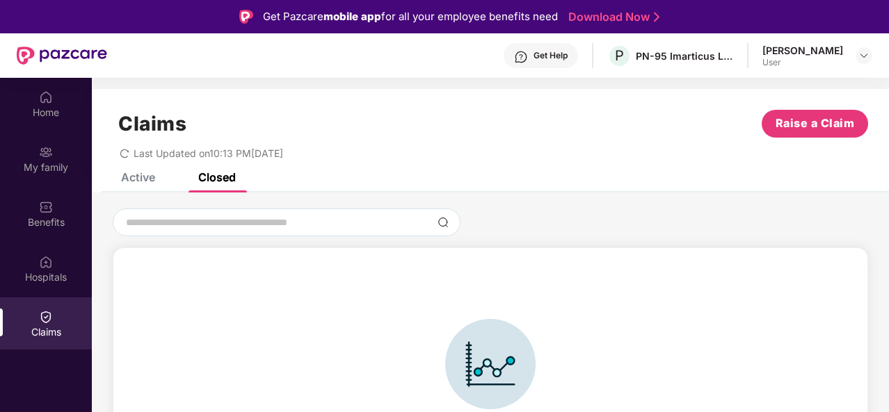
click at [145, 172] on div "Claims Raise a Claim Last Updated on 10:13 PM, 10 Oct 2025" at bounding box center [490, 131] width 797 height 84
click at [139, 179] on div "Active" at bounding box center [138, 177] width 34 height 14
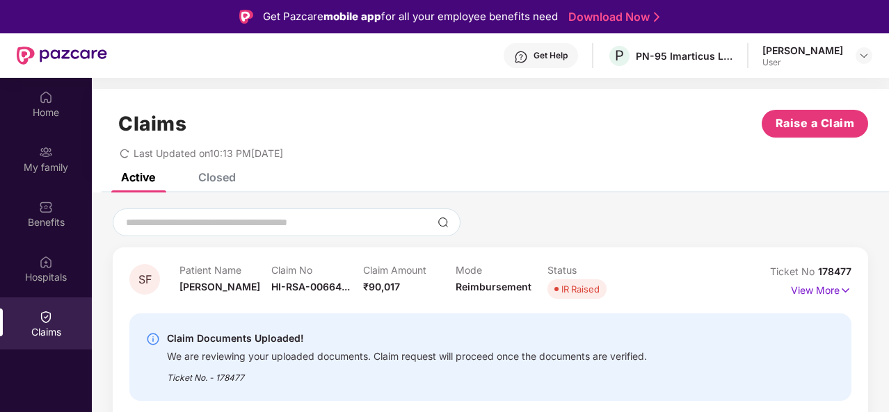
click at [341, 92] on div "Claims Raise a Claim Last Updated on 10:13 PM, 10 Oct 2025" at bounding box center [490, 131] width 797 height 84
click at [210, 177] on div "Closed" at bounding box center [217, 177] width 38 height 14
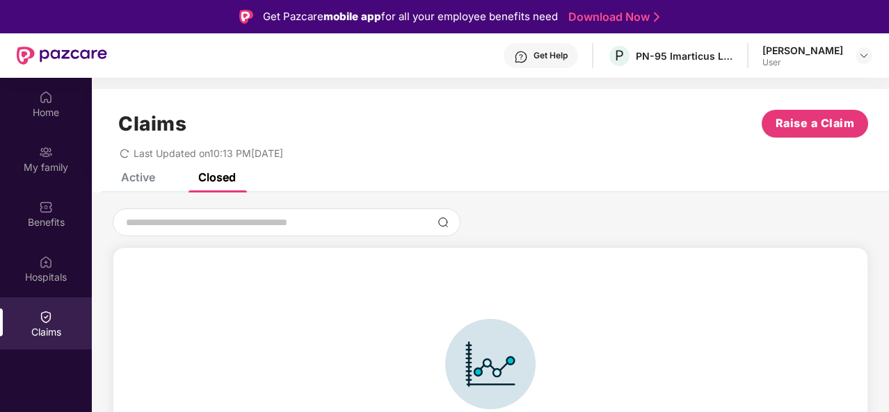
click at [143, 172] on div "Claims Raise a Claim Last Updated on 10:13 PM, 10 Oct 2025" at bounding box center [490, 131] width 797 height 84
click at [409, 108] on div "Claims Raise a Claim Last Updated on 10:13 PM, 10 Oct 2025" at bounding box center [490, 131] width 797 height 84
click at [121, 155] on icon "redo" at bounding box center [124, 153] width 8 height 9
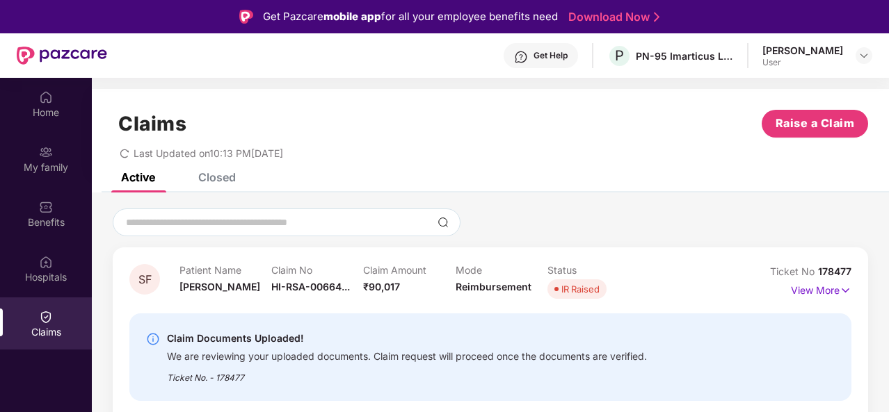
scroll to position [78, 0]
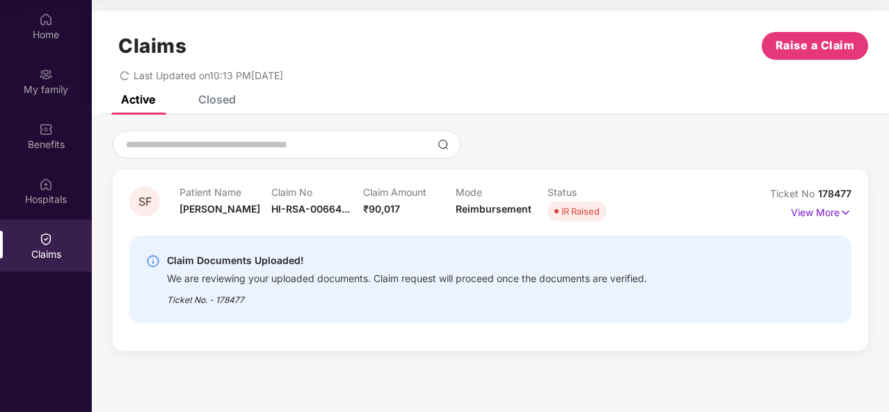
click at [559, 213] on span "IR Raised" at bounding box center [576, 211] width 59 height 19
click at [819, 211] on p "View More" at bounding box center [821, 211] width 60 height 19
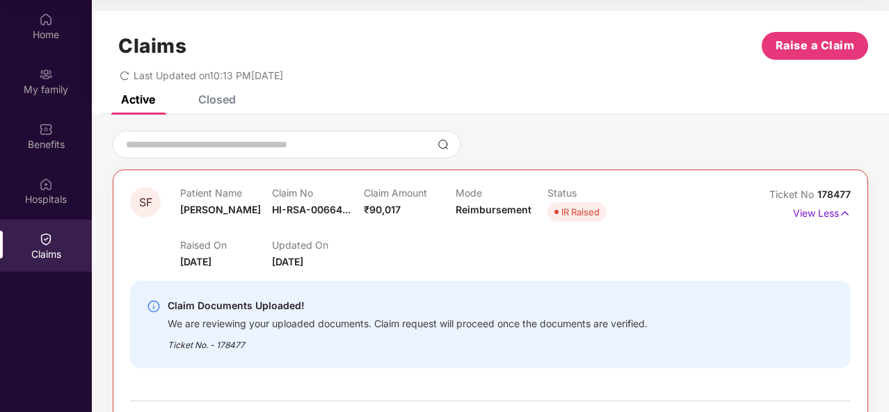
scroll to position [146, 0]
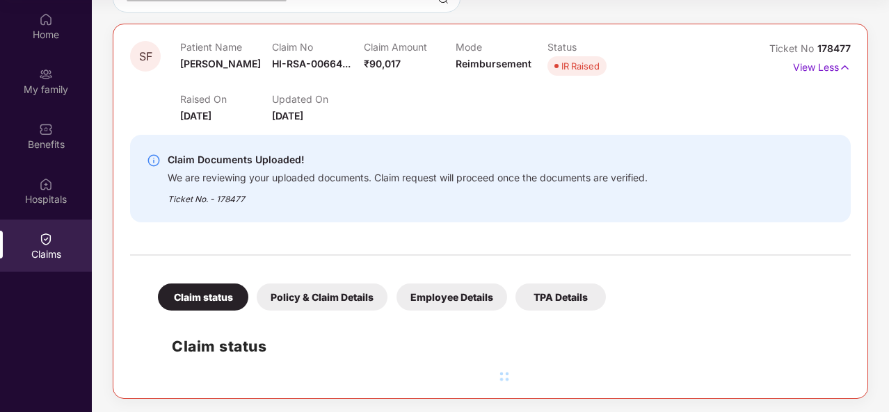
click at [322, 296] on div "Policy & Claim Details" at bounding box center [322, 297] width 131 height 27
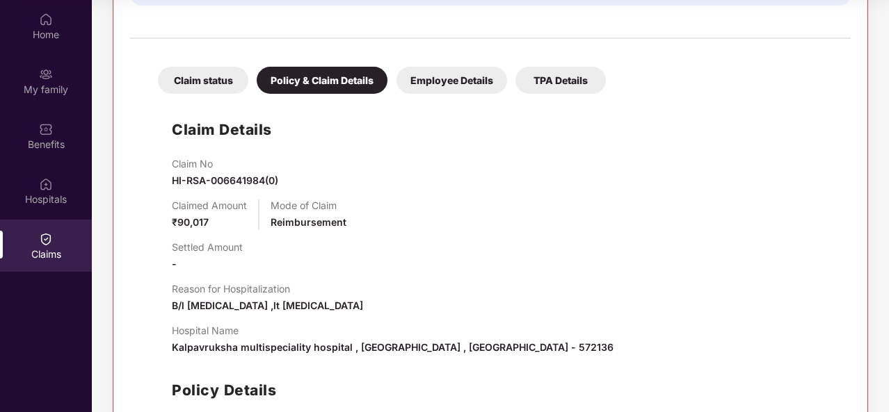
scroll to position [483, 0]
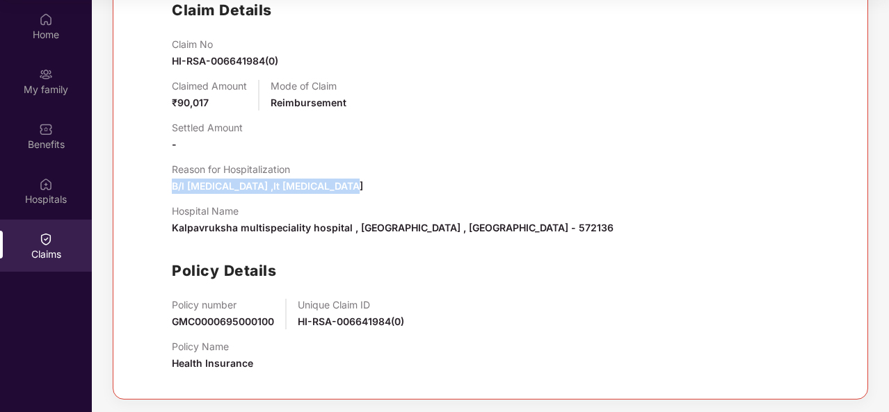
drag, startPoint x: 335, startPoint y: 186, endPoint x: 148, endPoint y: 181, distance: 187.1
click at [143, 184] on div "Claim status Policy & Claim Details Employee Details TPA Details Claim Details …" at bounding box center [490, 154] width 720 height 456
copy span "B/l renal calculi ,lt pyelonephritis"
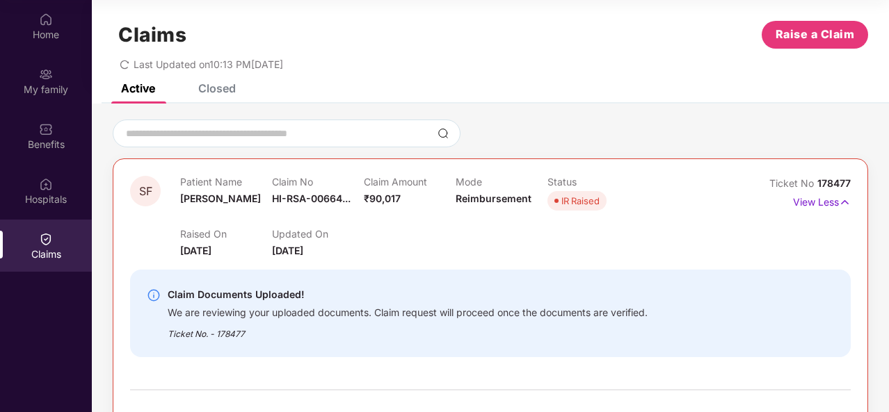
scroll to position [0, 0]
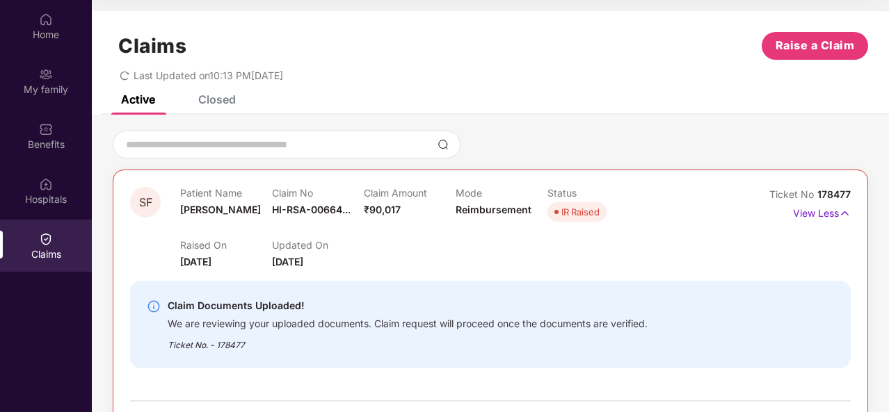
click at [487, 56] on div "Claims Raise a Claim" at bounding box center [490, 46] width 755 height 28
click at [438, 38] on div "Claims Raise a Claim" at bounding box center [490, 46] width 755 height 28
click at [496, 41] on div "Claims Raise a Claim" at bounding box center [490, 46] width 755 height 28
click at [488, 45] on div "Claims Raise a Claim" at bounding box center [490, 46] width 755 height 28
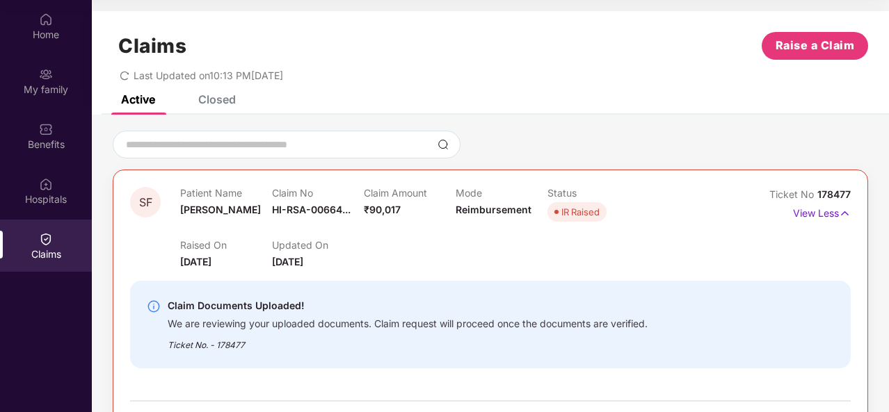
click at [451, 30] on div "Claims Raise a Claim Last Updated on 10:13 PM, 10 Oct 2025" at bounding box center [490, 53] width 797 height 84
click at [200, 99] on div "Closed" at bounding box center [217, 99] width 38 height 14
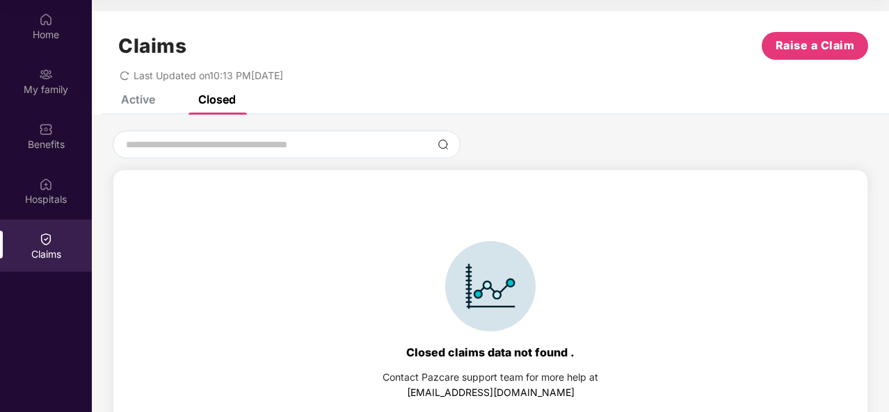
click at [129, 95] on div "Active" at bounding box center [138, 99] width 34 height 14
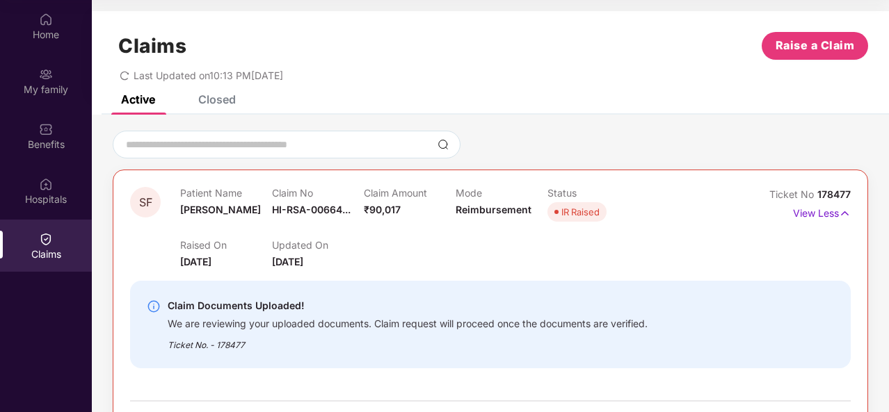
click at [445, 37] on div "Claims Raise a Claim" at bounding box center [490, 46] width 755 height 28
click at [395, 15] on div "Claims Raise a Claim Last Updated on 10:13 PM, 10 Oct 2025" at bounding box center [490, 53] width 797 height 84
click at [423, 19] on div "Claims Raise a Claim Last Updated on 10:13 PM, 10 Oct 2025" at bounding box center [490, 53] width 797 height 84
click at [493, 56] on div "Claims Raise a Claim" at bounding box center [490, 46] width 755 height 28
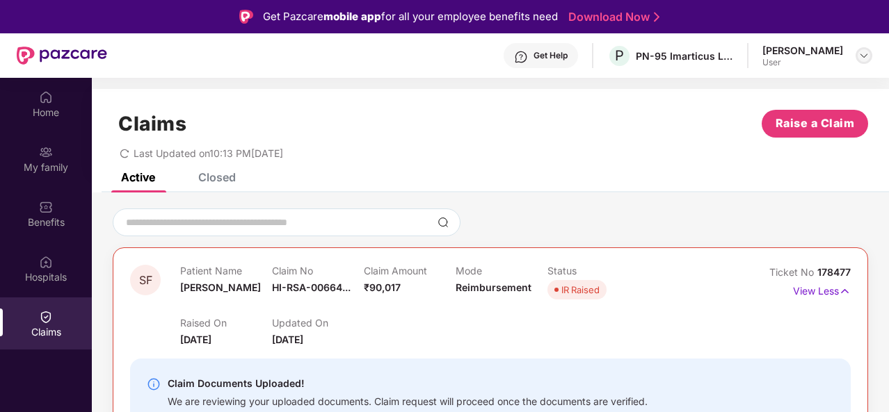
click at [862, 53] on img at bounding box center [863, 55] width 11 height 11
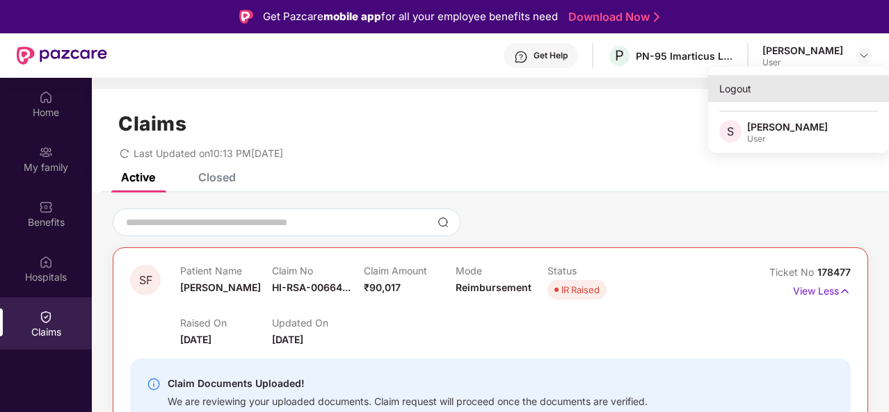
click at [758, 92] on div "Logout" at bounding box center [798, 88] width 181 height 27
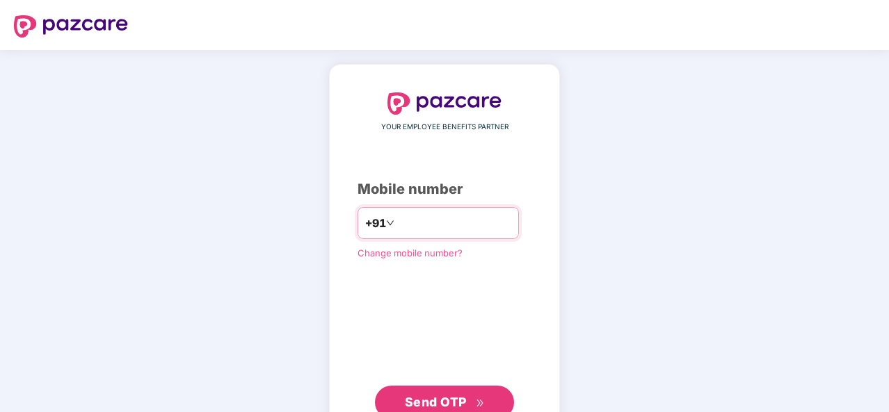
type input "**********"
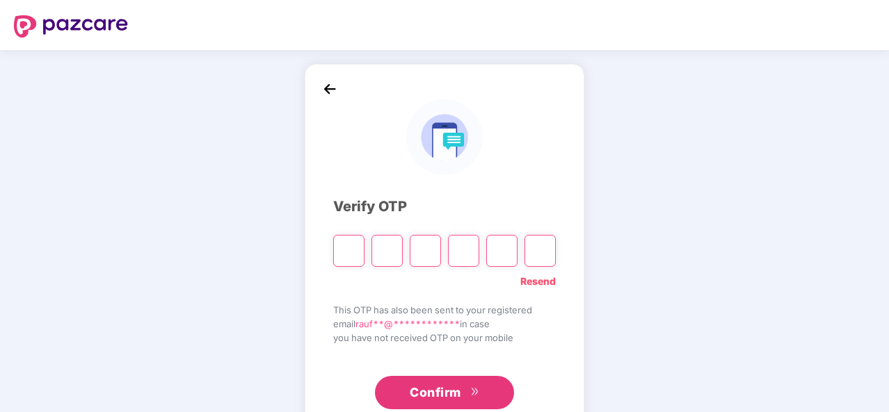
type input "*"
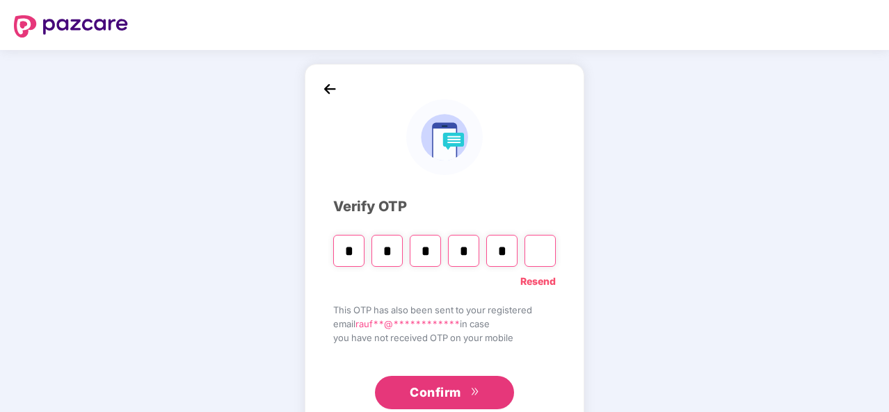
type input "*"
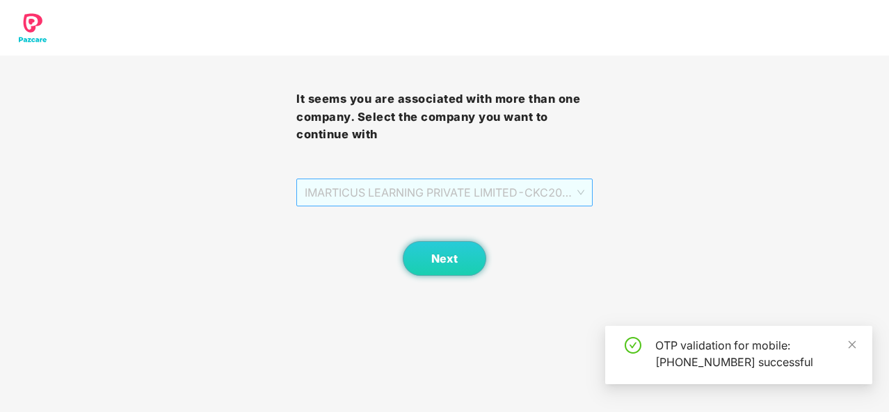
click at [451, 194] on span "IMARTICUS LEARNING PRIVATE LIMITED - CKC2047 - EMPLOYEE" at bounding box center [445, 192] width 280 height 26
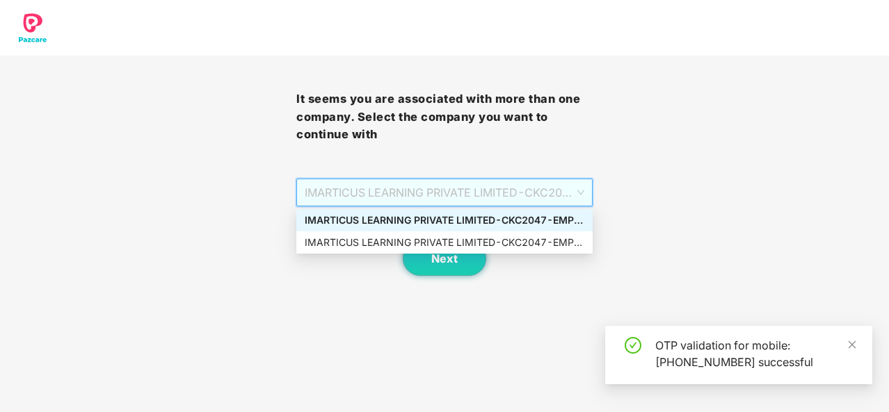
click at [460, 227] on div "IMARTICUS LEARNING PRIVATE LIMITED - CKC2047 - EMPLOYEE" at bounding box center [445, 220] width 280 height 15
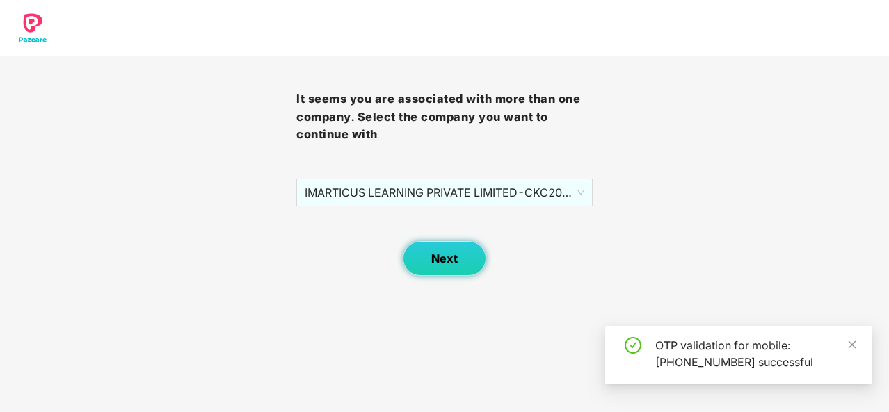
click at [449, 262] on span "Next" at bounding box center [444, 258] width 26 height 13
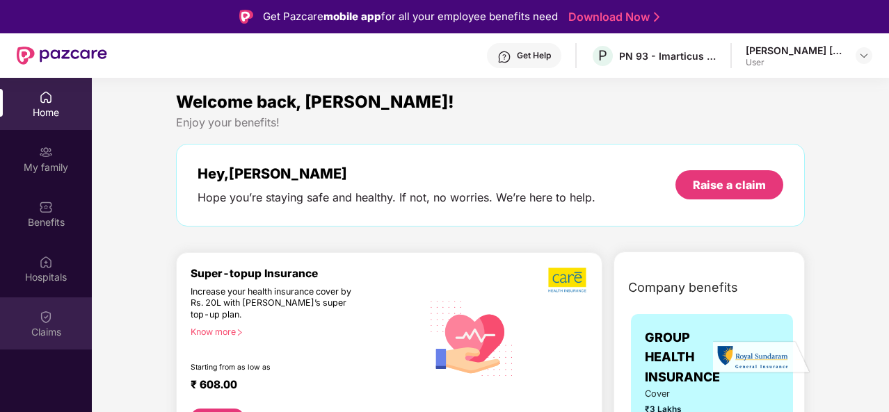
click at [66, 325] on div "Claims" at bounding box center [46, 332] width 92 height 14
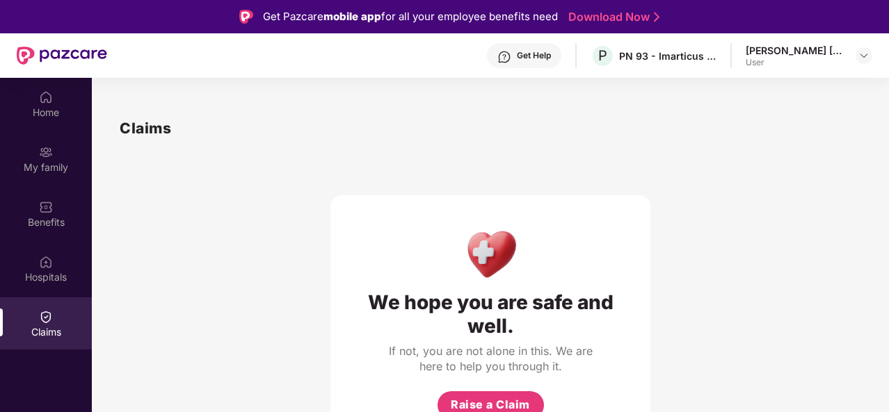
click at [167, 104] on div "Claims We hope you are safe and well. If not, you are not alone in this. We are…" at bounding box center [490, 282] width 797 height 386
click at [176, 101] on div "Claims We hope you are safe and well. If not, you are not alone in this. We are…" at bounding box center [490, 282] width 797 height 386
click at [214, 193] on div "We hope you are safe and well. If not, you are not alone in this. We are here t…" at bounding box center [490, 293] width 741 height 307
click at [52, 216] on div "Benefits" at bounding box center [46, 223] width 92 height 14
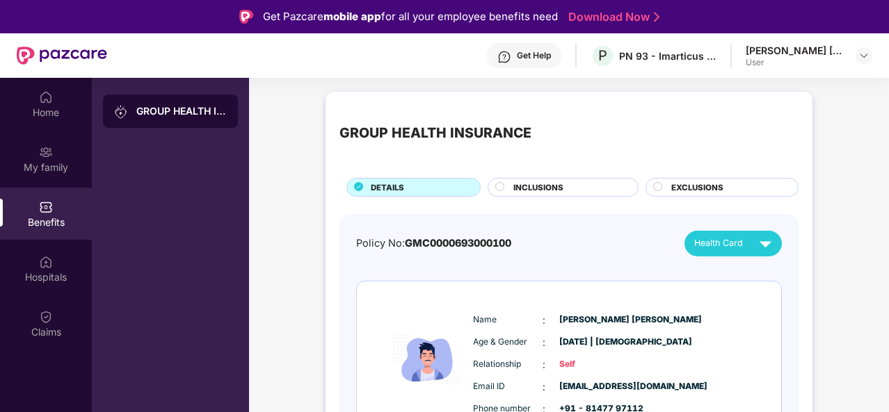
scroll to position [64, 0]
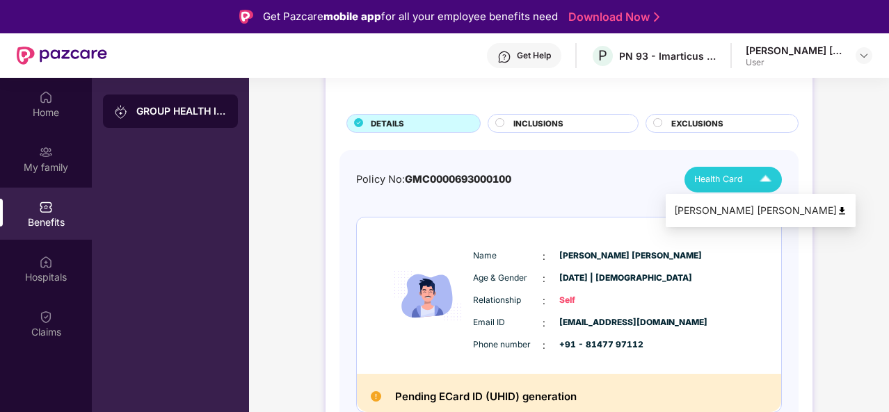
click at [757, 179] on img at bounding box center [765, 180] width 24 height 24
click at [761, 204] on div "Mohammed Ajmal Rauf" at bounding box center [760, 210] width 173 height 15
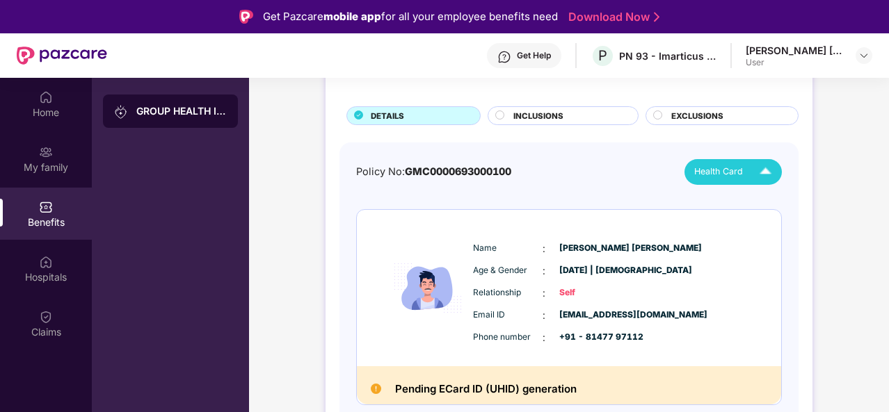
click at [371, 389] on img at bounding box center [376, 389] width 10 height 10
click at [779, 42] on div "Get Help P PN 93 - Imarticus Learning Private Limited Mohammed Ajmal Rauf User" at bounding box center [489, 55] width 765 height 44
click at [866, 50] on img at bounding box center [863, 55] width 11 height 11
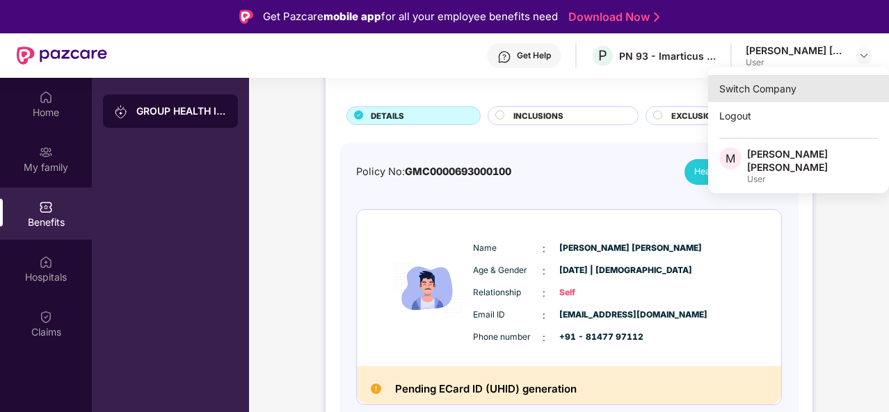
click at [764, 91] on div "Switch Company" at bounding box center [798, 88] width 181 height 27
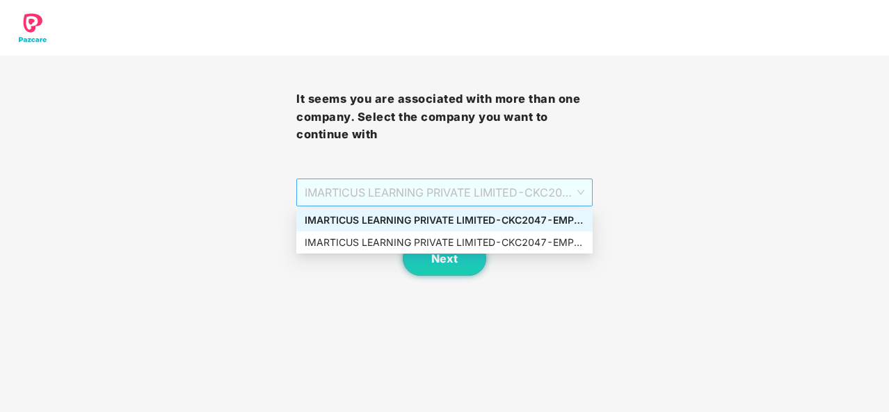
click at [498, 190] on span "IMARTICUS LEARNING PRIVATE LIMITED - CKC2047 - EMPLOYEE" at bounding box center [445, 192] width 280 height 26
click at [457, 217] on div "IMARTICUS LEARNING PRIVATE LIMITED - CKC2047 - EMPLOYEE" at bounding box center [445, 220] width 280 height 15
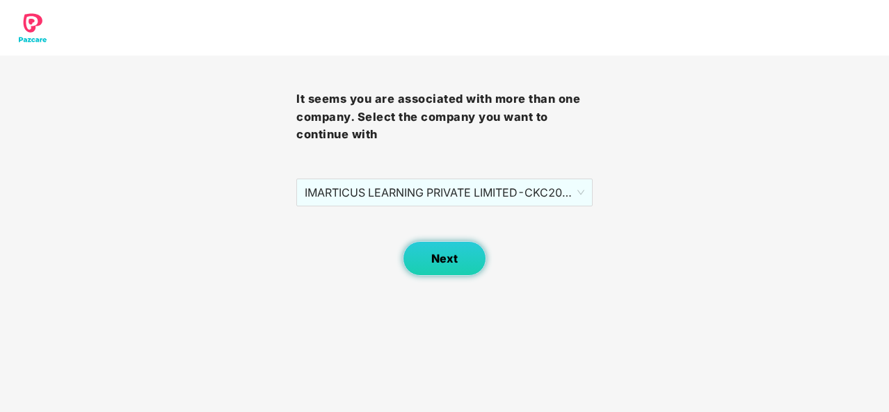
click at [445, 273] on button "Next" at bounding box center [444, 258] width 83 height 35
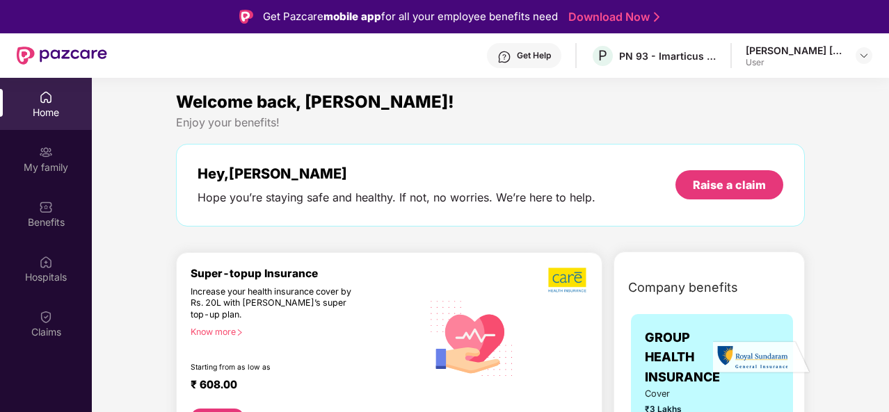
click at [533, 59] on div "Get Help" at bounding box center [534, 55] width 34 height 11
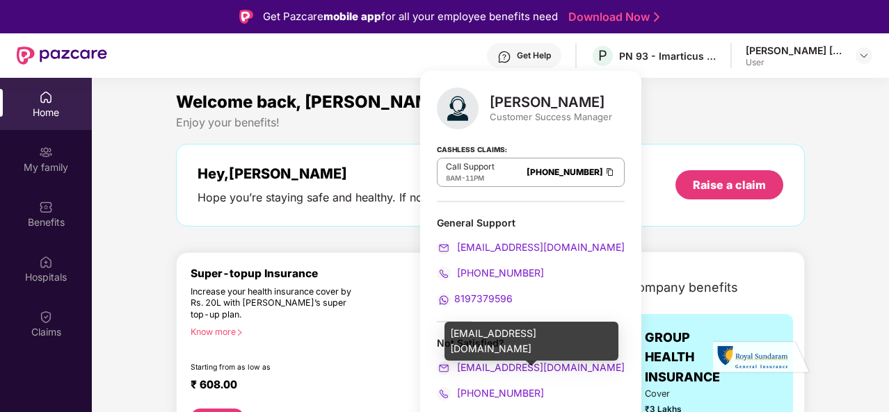
drag, startPoint x: 612, startPoint y: 366, endPoint x: 453, endPoint y: 361, distance: 158.6
click at [453, 360] on div "Anant Shrivastava Customer Success Manager Cashless Claims: Call Support 8AM - …" at bounding box center [530, 249] width 221 height 357
copy span "anant.shrivastava@pazcare.com"
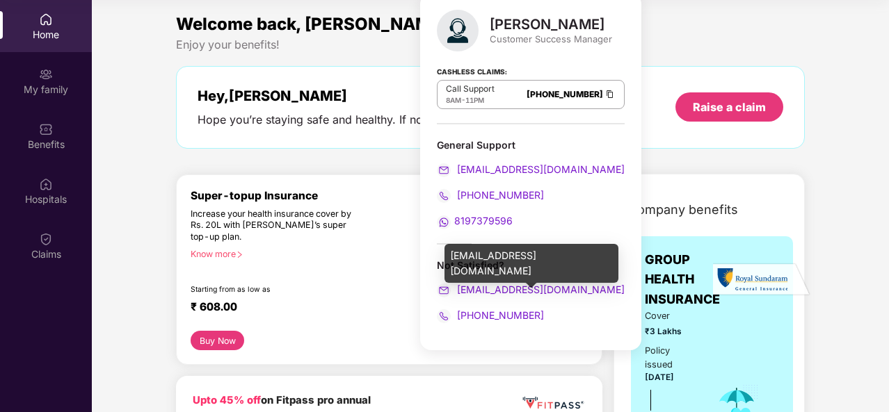
scroll to position [0, 0]
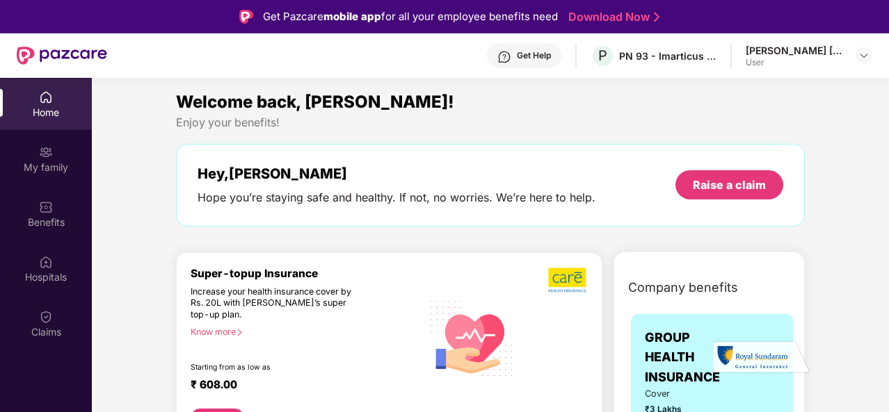
click at [695, 119] on div "Enjoy your benefits!" at bounding box center [490, 122] width 629 height 15
